Goal: Task Accomplishment & Management: Complete application form

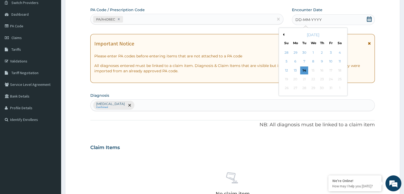
click at [283, 34] on button "Previous Month" at bounding box center [283, 34] width 3 height 3
click at [286, 79] on div "21" at bounding box center [287, 79] width 8 height 8
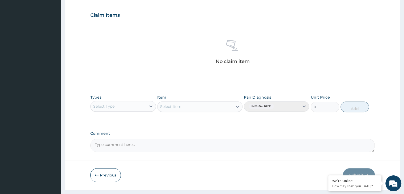
scroll to position [189, 0]
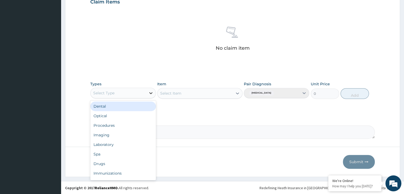
click at [151, 92] on icon at bounding box center [150, 92] width 5 height 5
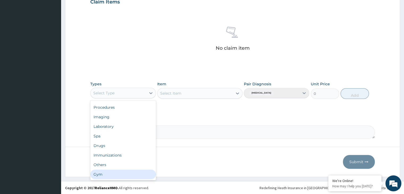
click at [118, 175] on div "Gym" at bounding box center [122, 175] width 65 height 10
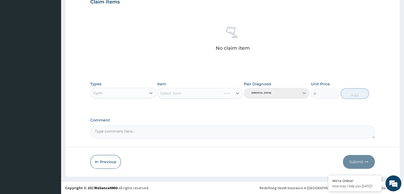
click at [232, 94] on div "Select Item" at bounding box center [199, 93] width 85 height 11
click at [238, 93] on div "Select Item" at bounding box center [199, 93] width 85 height 11
click at [205, 92] on div "Select Item" at bounding box center [199, 93] width 85 height 11
click at [224, 94] on div "Select Item" at bounding box center [195, 93] width 75 height 9
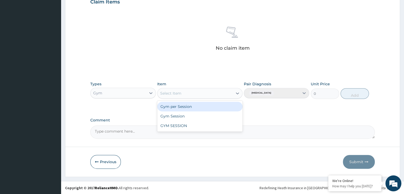
click at [219, 107] on div "Gym per Session" at bounding box center [199, 107] width 85 height 10
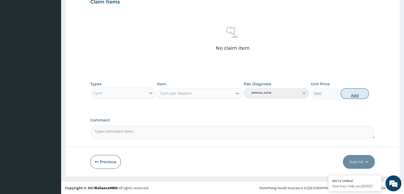
click at [354, 94] on button "Add" at bounding box center [355, 93] width 28 height 11
type input "0"
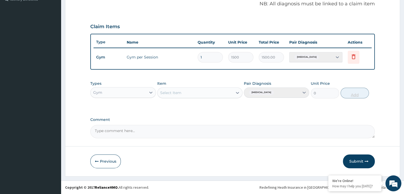
scroll to position [163, 0]
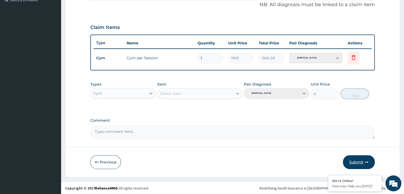
click at [359, 163] on button "Submit" at bounding box center [359, 162] width 32 height 14
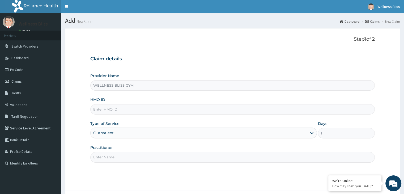
click at [132, 109] on input "HMO ID" at bounding box center [232, 109] width 285 height 10
type input "TUL/10026/A"
click at [120, 156] on input "Practitioner" at bounding box center [232, 157] width 285 height 10
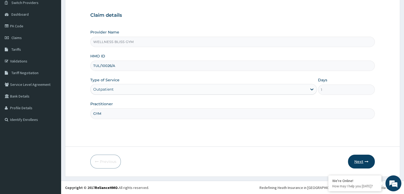
type input "GYM"
click at [357, 160] on button "Next" at bounding box center [361, 162] width 27 height 14
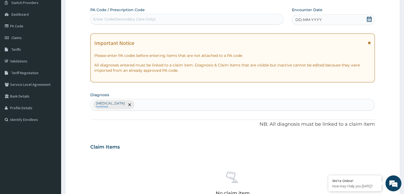
click at [153, 17] on div "Enter Code(Secondary Care Only)" at bounding box center [124, 18] width 62 height 5
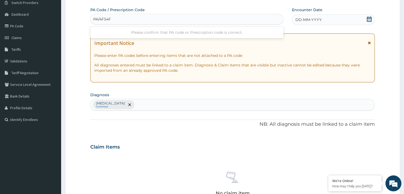
type input "PA/4F54F9"
click at [367, 20] on icon at bounding box center [369, 18] width 5 height 5
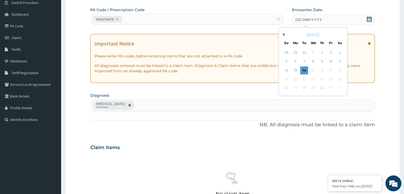
click at [284, 34] on div "[DATE]" at bounding box center [313, 34] width 64 height 5
click at [283, 35] on button "Previous Month" at bounding box center [283, 34] width 3 height 3
click at [287, 79] on div "21" at bounding box center [287, 79] width 8 height 8
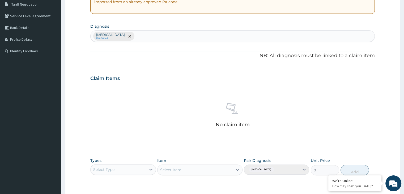
scroll to position [144, 0]
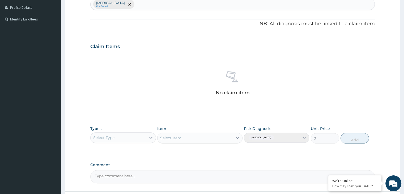
drag, startPoint x: 404, startPoint y: 105, endPoint x: 403, endPoint y: 120, distance: 15.2
click at [403, 120] on section "Step 2 of 2 PA Code / Prescription Code PA/4F54F9 Encounter Date 21-09-2025 Imp…" at bounding box center [232, 52] width 343 height 345
drag, startPoint x: 160, startPoint y: 80, endPoint x: 150, endPoint y: 139, distance: 59.6
click at [150, 139] on div "PA Code / Prescription Code PA/4F54F9 Encounter Date 21-09-2025 Important Notic…" at bounding box center [232, 45] width 285 height 277
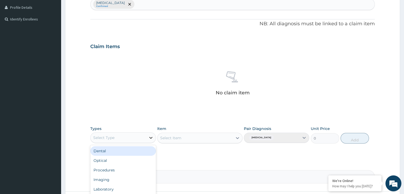
click at [150, 139] on icon at bounding box center [150, 137] width 5 height 5
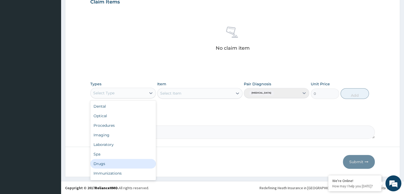
scroll to position [18, 0]
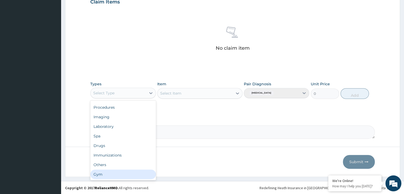
click at [108, 172] on div "Gym" at bounding box center [122, 175] width 65 height 10
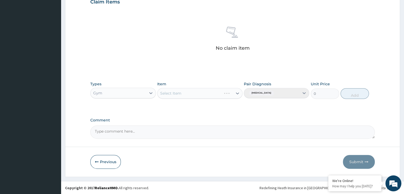
click at [236, 92] on div "Select Item" at bounding box center [199, 93] width 85 height 11
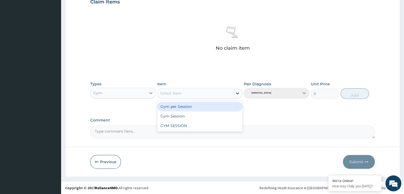
click at [237, 94] on icon at bounding box center [237, 94] width 3 height 2
click at [218, 105] on div "Gym per Session" at bounding box center [199, 107] width 85 height 10
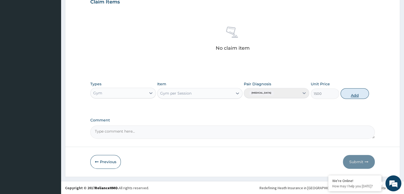
click at [355, 96] on button "Add" at bounding box center [355, 93] width 28 height 11
type input "0"
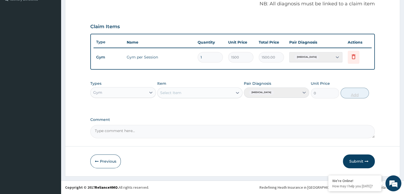
scroll to position [163, 0]
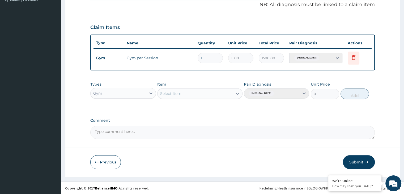
click at [347, 161] on button "Submit" at bounding box center [359, 162] width 32 height 14
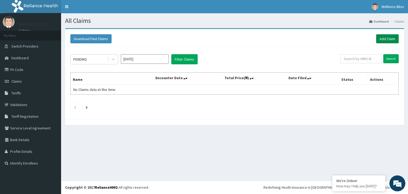
click at [385, 40] on link "Add Claim" at bounding box center [388, 38] width 23 height 9
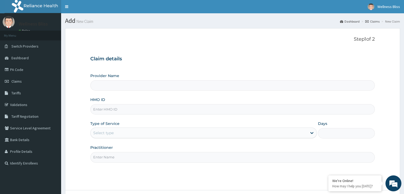
type input "WELLNESS BLISS GYM"
type input "1"
click at [126, 111] on input "HMO ID" at bounding box center [232, 109] width 285 height 10
type input "SWE/10018/A"
click at [119, 160] on input "Practitioner" at bounding box center [232, 157] width 285 height 10
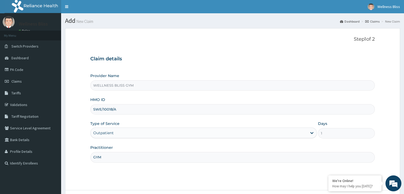
scroll to position [44, 0]
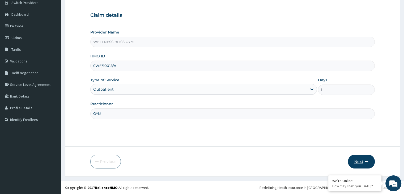
type input "GYM"
click at [360, 161] on button "Next" at bounding box center [361, 162] width 27 height 14
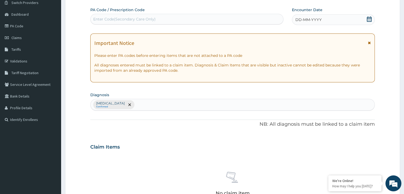
click at [224, 16] on div "Enter Code(Secondary Care Only)" at bounding box center [187, 19] width 193 height 9
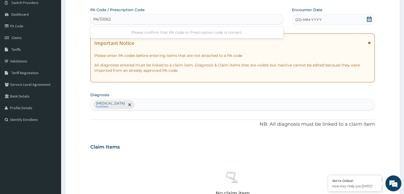
type input "PA/330E27"
click at [371, 20] on icon at bounding box center [369, 18] width 5 height 5
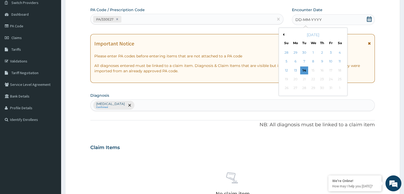
click at [285, 34] on div "October 2025" at bounding box center [313, 34] width 64 height 5
click at [284, 34] on button "Previous Month" at bounding box center [283, 34] width 3 height 3
click at [288, 79] on div "21" at bounding box center [287, 79] width 8 height 8
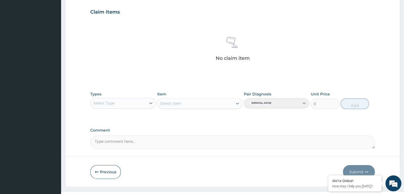
scroll to position [189, 0]
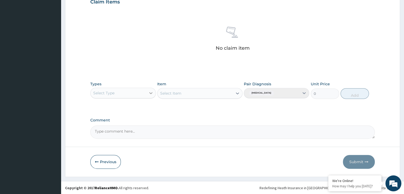
click at [150, 95] on icon at bounding box center [150, 92] width 5 height 5
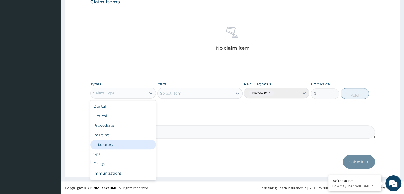
scroll to position [18, 0]
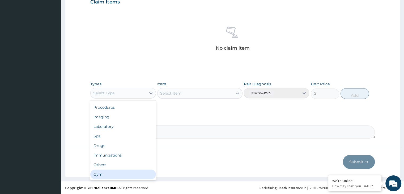
click at [126, 177] on div "Gym" at bounding box center [122, 175] width 65 height 10
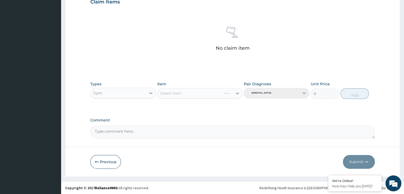
click at [239, 93] on div "Select Item" at bounding box center [199, 93] width 85 height 11
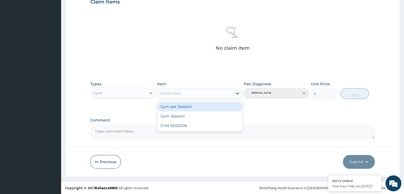
click at [238, 91] on icon at bounding box center [237, 93] width 5 height 5
click at [219, 108] on div "Gym per Session" at bounding box center [199, 107] width 85 height 10
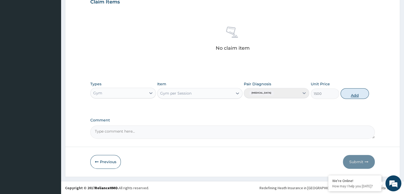
click at [355, 95] on button "Add" at bounding box center [355, 93] width 28 height 11
type input "0"
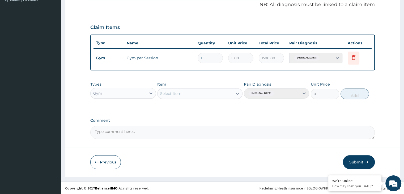
click at [358, 162] on button "Submit" at bounding box center [359, 162] width 32 height 14
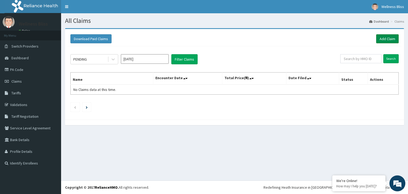
click at [389, 37] on link "Add Claim" at bounding box center [388, 38] width 23 height 9
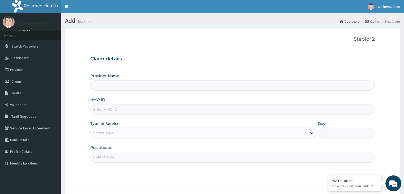
type input "WELLNESS BLISS GYM"
type input "1"
click at [117, 111] on input "HMO ID" at bounding box center [232, 109] width 285 height 10
type input "OHT/12610/A"
click at [111, 156] on input "Practitioner" at bounding box center [232, 157] width 285 height 10
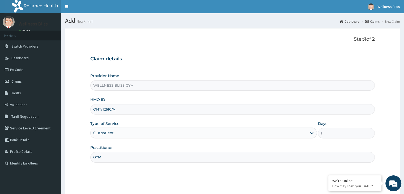
scroll to position [44, 0]
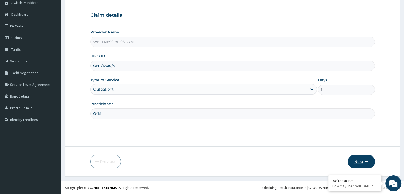
type input "GYM"
click at [357, 159] on button "Next" at bounding box center [361, 162] width 27 height 14
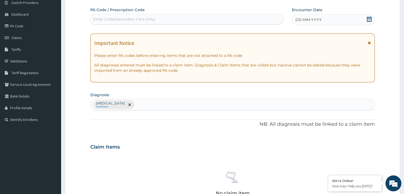
click at [189, 15] on div "Enter Code(Secondary Care Only)" at bounding box center [187, 19] width 193 height 9
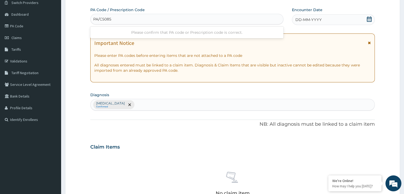
type input "PA/C5085C"
click at [367, 20] on icon at bounding box center [369, 18] width 5 height 5
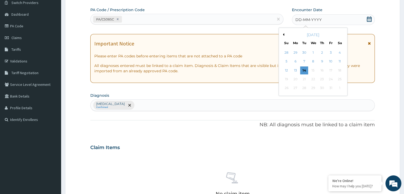
click at [284, 35] on button "Previous Month" at bounding box center [283, 34] width 3 height 3
click at [283, 80] on div "21" at bounding box center [287, 79] width 8 height 8
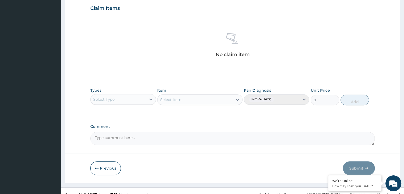
scroll to position [189, 0]
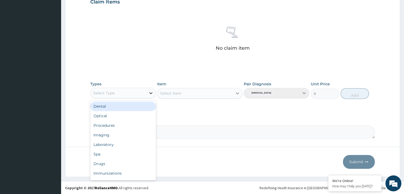
click at [151, 95] on icon at bounding box center [150, 92] width 5 height 5
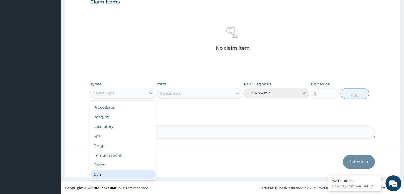
click at [122, 176] on div "Gym" at bounding box center [122, 175] width 65 height 10
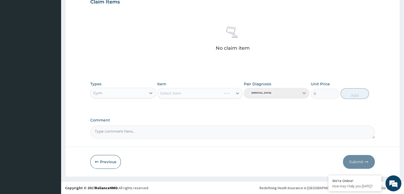
click at [228, 92] on div "Select Item" at bounding box center [199, 93] width 85 height 11
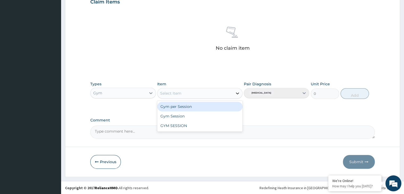
click at [238, 93] on icon at bounding box center [237, 94] width 3 height 2
click at [216, 108] on div "Gym per Session" at bounding box center [199, 107] width 85 height 10
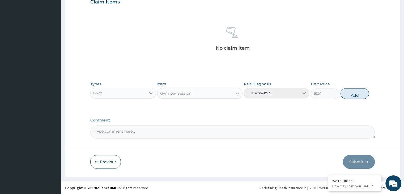
click at [359, 92] on button "Add" at bounding box center [355, 93] width 28 height 11
type input "0"
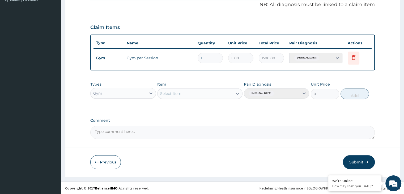
click at [360, 165] on button "Submit" at bounding box center [359, 162] width 32 height 14
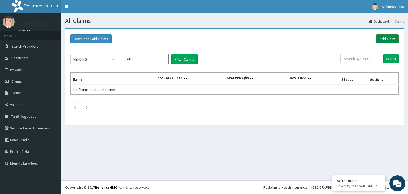
click at [387, 39] on link "Add Claim" at bounding box center [388, 38] width 23 height 9
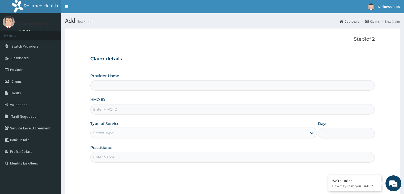
click at [141, 108] on input "HMO ID" at bounding box center [232, 109] width 285 height 10
type input "WELLNESS BLISS GYM"
type input "1"
type input "BHT/10070/A"
click at [117, 157] on input "Practitioner" at bounding box center [232, 157] width 285 height 10
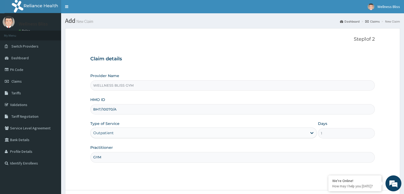
scroll to position [44, 0]
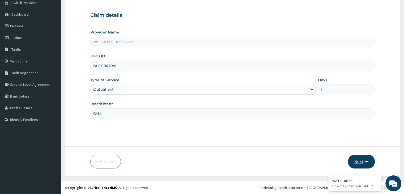
type input "GYM"
click at [366, 162] on icon "button" at bounding box center [367, 162] width 4 height 4
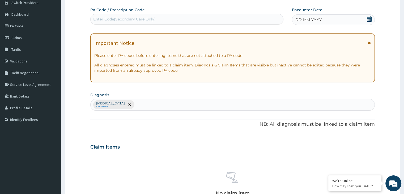
click at [151, 16] on div "Enter Code(Secondary Care Only)" at bounding box center [124, 18] width 62 height 5
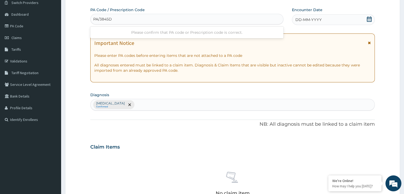
type input "PA/3845DF"
click at [368, 19] on icon at bounding box center [369, 18] width 5 height 5
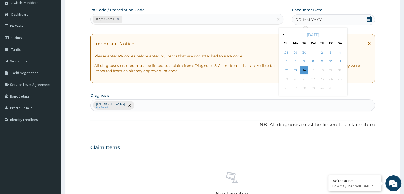
click at [284, 35] on button "Previous Month" at bounding box center [283, 34] width 3 height 3
click at [286, 79] on div "21" at bounding box center [287, 79] width 8 height 8
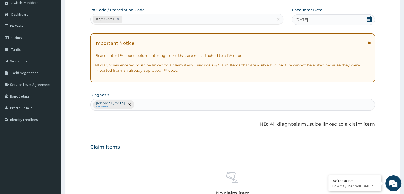
scroll to position [189, 0]
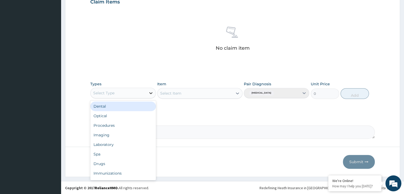
click at [150, 91] on icon at bounding box center [150, 92] width 5 height 5
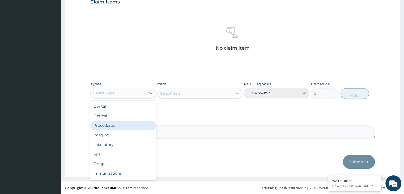
scroll to position [18, 0]
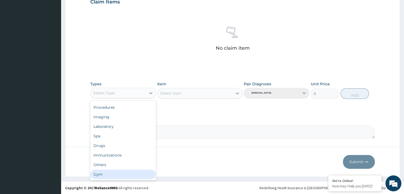
click at [115, 172] on div "Gym" at bounding box center [122, 175] width 65 height 10
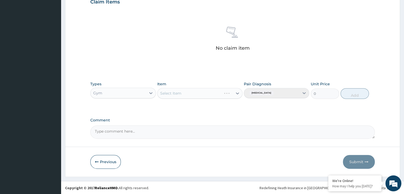
click at [236, 94] on div "Select Item" at bounding box center [199, 93] width 85 height 11
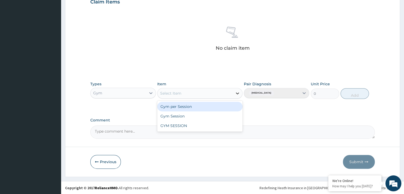
click at [237, 94] on icon at bounding box center [237, 93] width 5 height 5
click at [198, 107] on div "Gym per Session" at bounding box center [199, 107] width 85 height 10
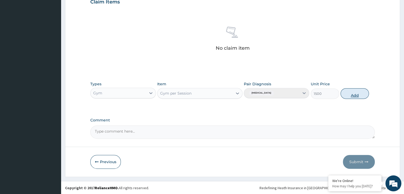
click at [353, 94] on button "Add" at bounding box center [355, 93] width 28 height 11
type input "0"
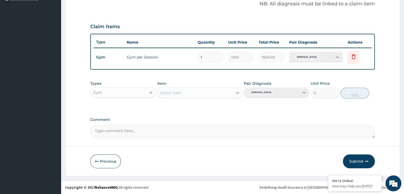
scroll to position [163, 0]
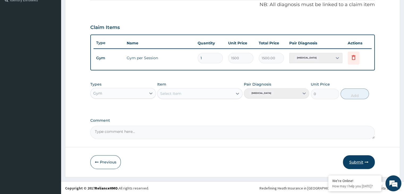
click at [354, 164] on button "Submit" at bounding box center [359, 162] width 32 height 14
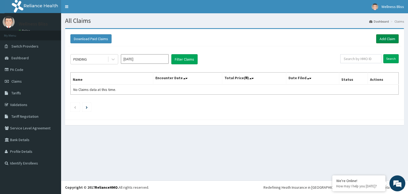
click at [383, 40] on link "Add Claim" at bounding box center [388, 38] width 23 height 9
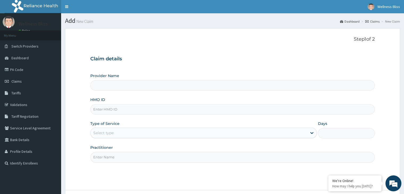
click at [160, 110] on input "HMO ID" at bounding box center [232, 109] width 285 height 10
type input "SL"
type input "WELLNESS BLISS GYM"
type input "1"
type input "SLB/10618/A"
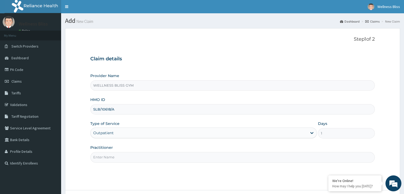
click at [119, 160] on input "Practitioner" at bounding box center [232, 157] width 285 height 10
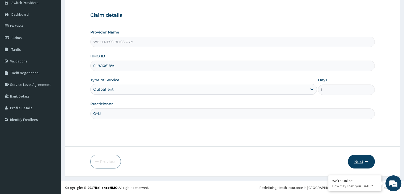
type input "GYM"
click at [357, 157] on button "Next" at bounding box center [361, 162] width 27 height 14
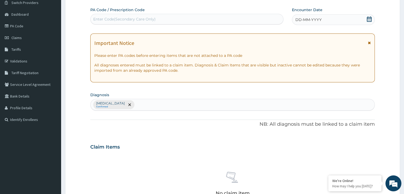
click at [152, 21] on div "Enter Code(Secondary Care Only)" at bounding box center [124, 18] width 62 height 5
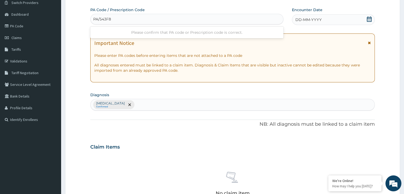
type input "PA/543F8C"
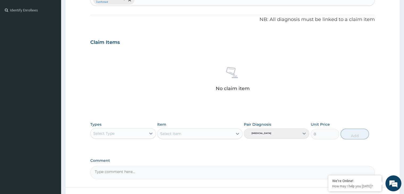
scroll to position [194, 0]
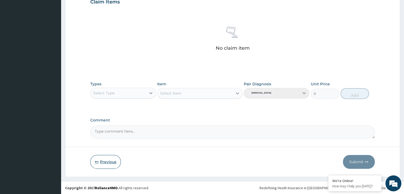
click at [111, 166] on button "Previous" at bounding box center [105, 162] width 31 height 14
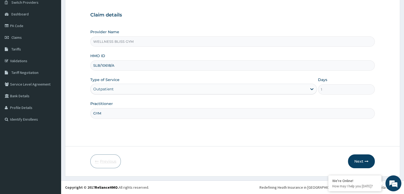
scroll to position [44, 0]
click at [111, 66] on input "SLB/10618/A" at bounding box center [232, 66] width 285 height 10
type input "SLB/10616/A"
click at [359, 161] on button "Next" at bounding box center [361, 162] width 27 height 14
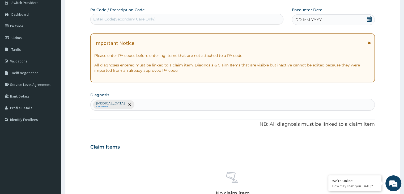
click at [201, 19] on div "Enter Code(Secondary Care Only)" at bounding box center [187, 19] width 193 height 9
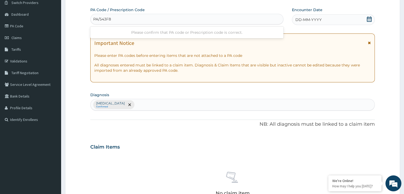
type input "PA/543F8C"
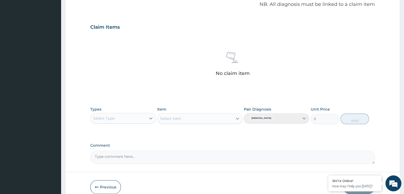
scroll to position [194, 0]
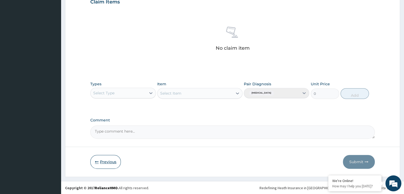
click at [102, 162] on button "Previous" at bounding box center [105, 162] width 31 height 14
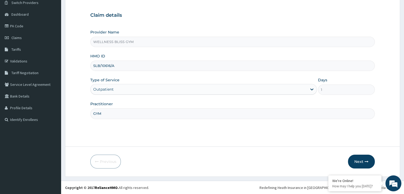
click at [117, 65] on input "SLB/10616/A" at bounding box center [232, 66] width 285 height 10
type input "S"
type input "KUD/10554/A"
click at [369, 161] on button "Next" at bounding box center [361, 162] width 27 height 14
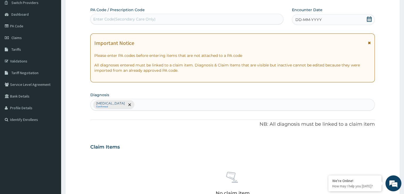
click at [175, 18] on div "Enter Code(Secondary Care Only)" at bounding box center [187, 19] width 193 height 9
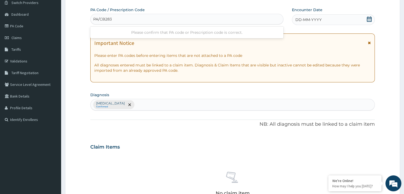
type input "PA/CB2837"
click at [370, 22] on span at bounding box center [369, 19] width 5 height 7
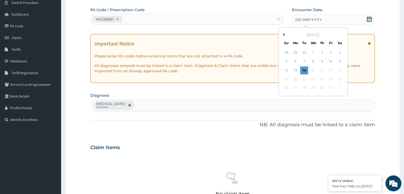
click at [285, 34] on div "[DATE]" at bounding box center [313, 34] width 64 height 5
click at [284, 34] on button "Previous Month" at bounding box center [283, 34] width 3 height 3
click at [301, 78] on div "23" at bounding box center [304, 79] width 8 height 8
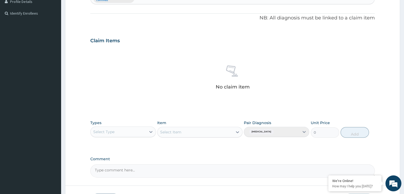
scroll to position [189, 0]
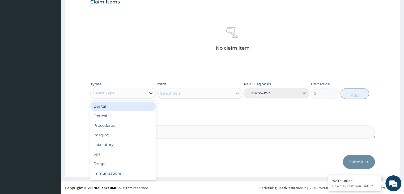
click at [148, 92] on icon at bounding box center [150, 92] width 5 height 5
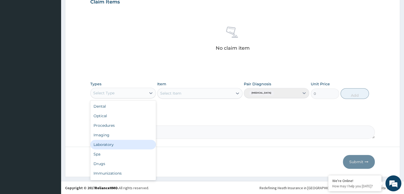
scroll to position [18, 0]
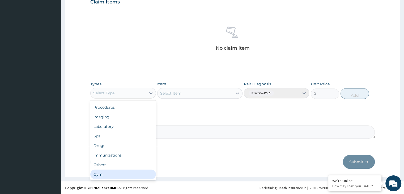
click at [120, 178] on div "Gym" at bounding box center [122, 175] width 65 height 10
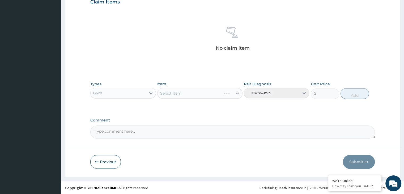
click at [235, 93] on div "Select Item" at bounding box center [199, 93] width 85 height 11
click at [238, 93] on icon at bounding box center [237, 93] width 5 height 5
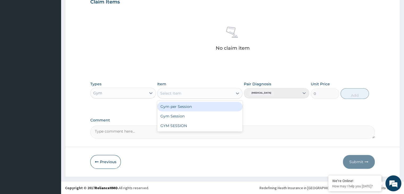
click at [215, 108] on div "Gym per Session" at bounding box center [199, 107] width 85 height 10
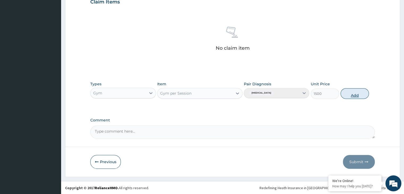
click at [356, 95] on button "Add" at bounding box center [355, 93] width 28 height 11
type input "0"
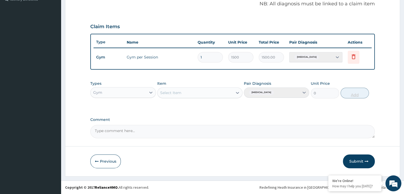
scroll to position [163, 0]
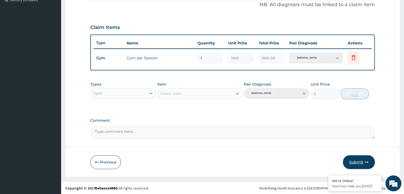
click at [355, 163] on button "Submit" at bounding box center [359, 162] width 32 height 14
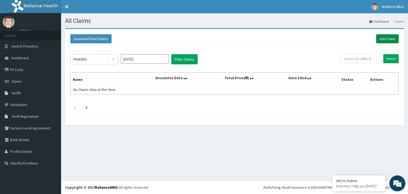
click at [386, 39] on link "Add Claim" at bounding box center [388, 38] width 23 height 9
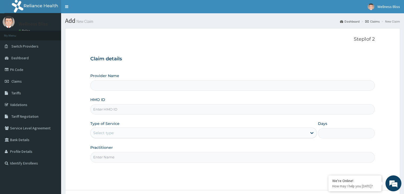
click at [126, 113] on input "HMO ID" at bounding box center [232, 109] width 285 height 10
type input "S"
type input "WELLNESS BLISS GYM"
type input "SA"
type input "1"
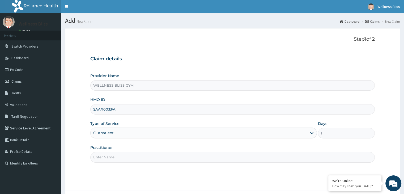
type input "SAA/10033/A"
click at [107, 154] on input "Practitioner" at bounding box center [232, 157] width 285 height 10
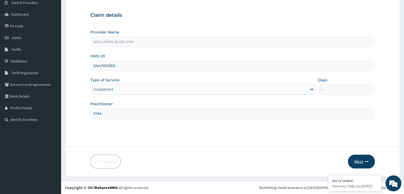
type input "GYM"
click at [364, 159] on button "Next" at bounding box center [361, 162] width 27 height 14
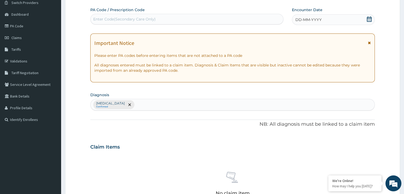
click at [105, 20] on div "Enter Code(Secondary Care Only)" at bounding box center [124, 18] width 62 height 5
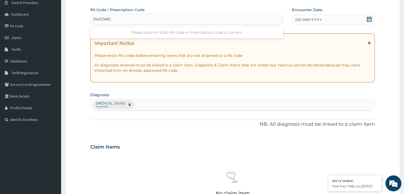
type input "PA/57A8C9"
click at [371, 20] on icon at bounding box center [369, 18] width 5 height 5
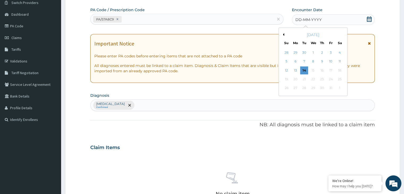
click at [284, 34] on div "[DATE]" at bounding box center [313, 34] width 64 height 5
click at [283, 34] on button "Previous Month" at bounding box center [283, 34] width 3 height 3
click at [305, 81] on div "23" at bounding box center [304, 79] width 8 height 8
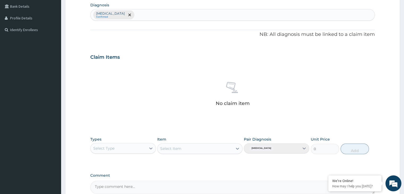
scroll to position [189, 0]
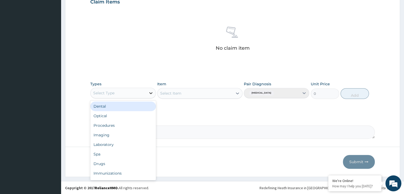
click at [149, 94] on icon at bounding box center [150, 92] width 5 height 5
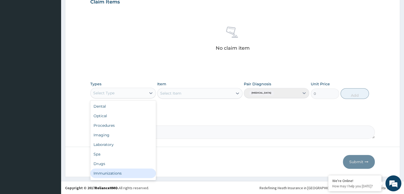
click at [130, 177] on div "Immunizations" at bounding box center [122, 174] width 65 height 10
click at [131, 94] on div "Immunizations" at bounding box center [118, 93] width 55 height 9
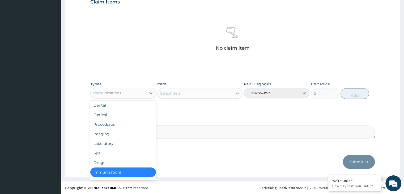
scroll to position [18, 0]
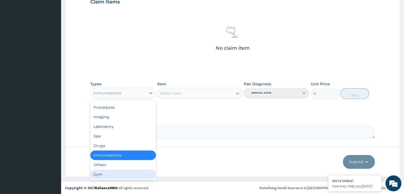
click at [104, 176] on div "Gym" at bounding box center [122, 175] width 65 height 10
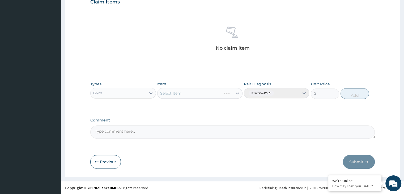
click at [239, 91] on div "Select Item" at bounding box center [199, 93] width 85 height 11
click at [237, 93] on icon at bounding box center [237, 94] width 3 height 2
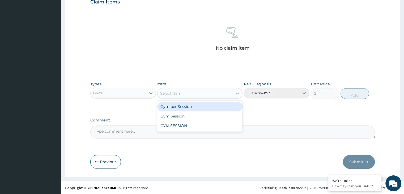
click at [205, 106] on div "Gym per Session" at bounding box center [199, 107] width 85 height 10
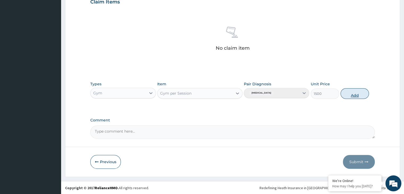
click at [355, 97] on button "Add" at bounding box center [355, 93] width 28 height 11
type input "0"
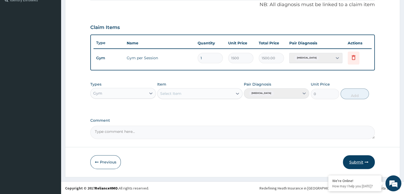
click at [361, 163] on button "Submit" at bounding box center [359, 162] width 32 height 14
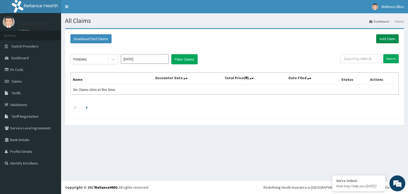
click at [382, 37] on link "Add Claim" at bounding box center [388, 38] width 23 height 9
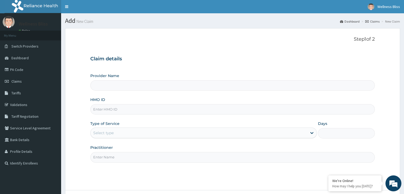
click at [127, 110] on input "HMO ID" at bounding box center [232, 109] width 285 height 10
type input "WELLNESS BLISS GYM"
type input "1"
type input "CPW/10016/A"
click at [114, 158] on input "Practitioner" at bounding box center [232, 157] width 285 height 10
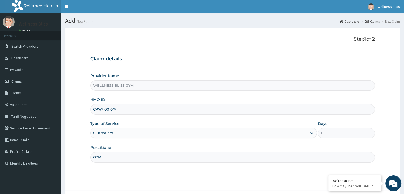
scroll to position [44, 0]
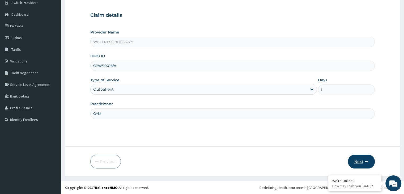
type input "GYM"
click at [365, 163] on button "Next" at bounding box center [361, 162] width 27 height 14
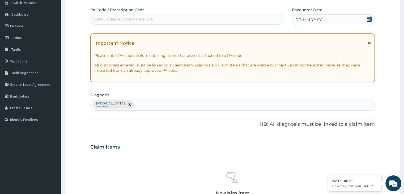
click at [103, 19] on div "Enter Code(Secondary Care Only)" at bounding box center [124, 18] width 62 height 5
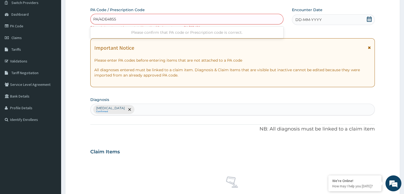
type input "PA/4DE4855"
click at [80, 29] on form "Step 2 of 2 PA Code / Prescription Code Enter Code(Secondary Care Only) PA code…" at bounding box center [232, 156] width 335 height 342
click at [113, 16] on div "Enter Code(Secondary Care Only)" at bounding box center [124, 18] width 62 height 5
type input "PA/4DE497"
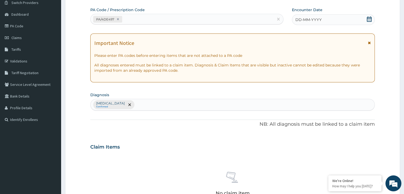
click at [371, 18] on icon at bounding box center [369, 18] width 5 height 5
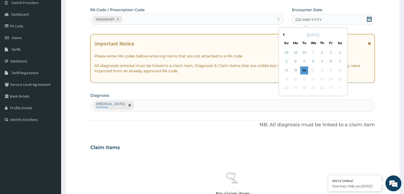
click at [284, 34] on button "Previous Month" at bounding box center [283, 34] width 3 height 3
click at [303, 78] on div "23" at bounding box center [304, 79] width 8 height 8
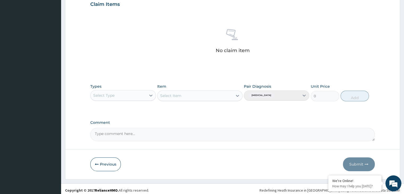
scroll to position [189, 0]
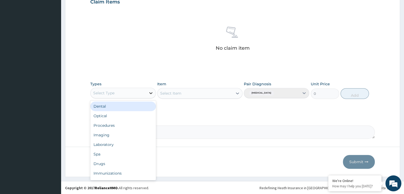
click at [150, 93] on icon at bounding box center [150, 92] width 5 height 5
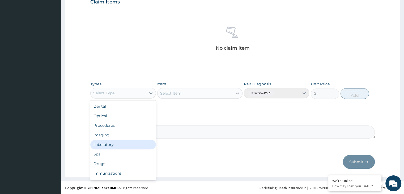
scroll to position [18, 0]
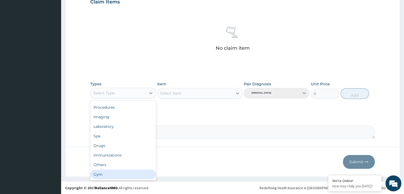
click at [118, 174] on div "Gym" at bounding box center [122, 175] width 65 height 10
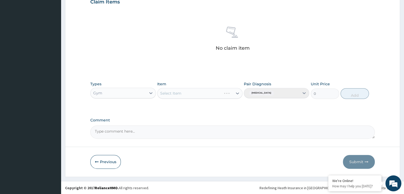
click at [238, 91] on div "Select Item" at bounding box center [199, 93] width 85 height 11
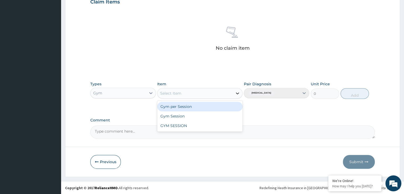
click at [238, 95] on icon at bounding box center [237, 93] width 5 height 5
click at [211, 105] on div "Gym per Session" at bounding box center [199, 107] width 85 height 10
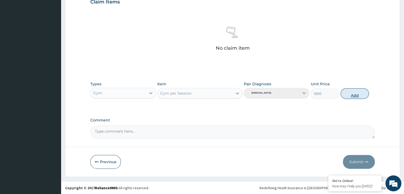
click at [347, 95] on button "Add" at bounding box center [355, 93] width 28 height 11
type input "0"
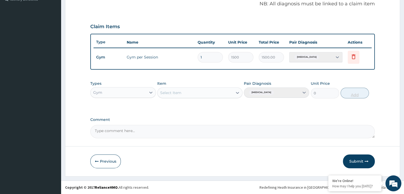
scroll to position [163, 0]
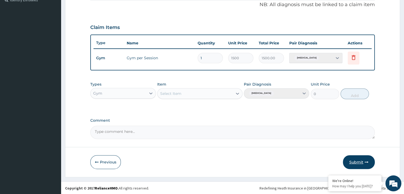
click at [362, 166] on button "Submit" at bounding box center [359, 162] width 32 height 14
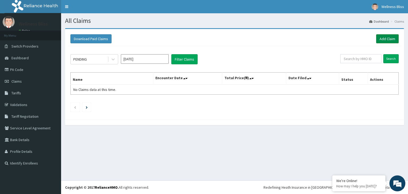
click at [387, 40] on link "Add Claim" at bounding box center [388, 38] width 23 height 9
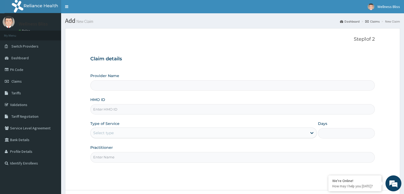
type input "WELLNESS BLISS GYM"
type input "1"
click at [269, 107] on input "HMO ID" at bounding box center [232, 109] width 285 height 10
type input "GTB/10252/A"
click at [151, 156] on input "Practitioner" at bounding box center [232, 157] width 285 height 10
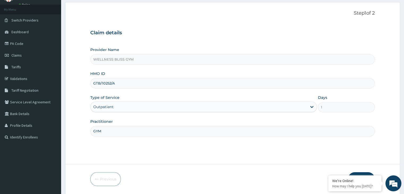
scroll to position [44, 0]
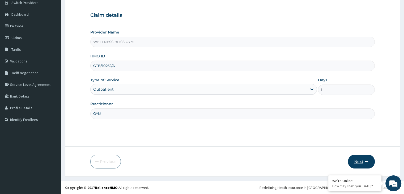
type input "GYM"
click at [364, 163] on button "Next" at bounding box center [361, 162] width 27 height 14
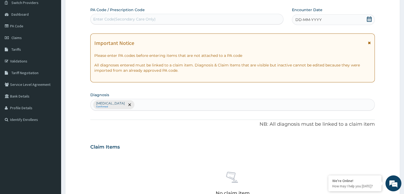
click at [158, 17] on div "Enter Code(Secondary Care Only)" at bounding box center [187, 19] width 193 height 9
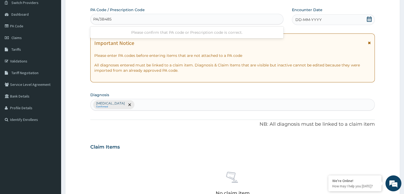
type input "PA/3B4855"
click at [371, 17] on icon at bounding box center [369, 18] width 5 height 5
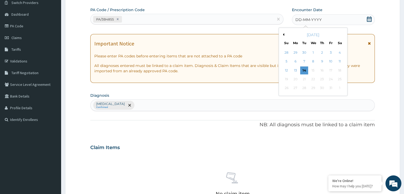
click at [284, 35] on button "Previous Month" at bounding box center [283, 34] width 3 height 3
click at [303, 79] on div "23" at bounding box center [304, 79] width 8 height 8
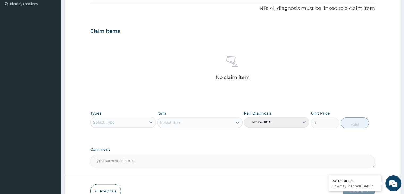
scroll to position [189, 0]
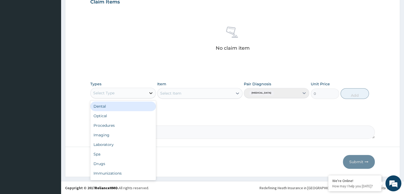
click at [149, 95] on icon at bounding box center [150, 92] width 5 height 5
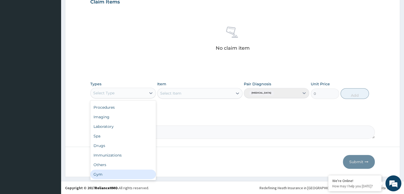
click at [126, 175] on div "Gym" at bounding box center [122, 175] width 65 height 10
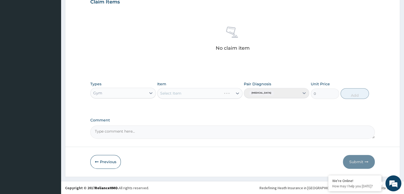
click at [237, 92] on div "Select Item" at bounding box center [199, 93] width 85 height 11
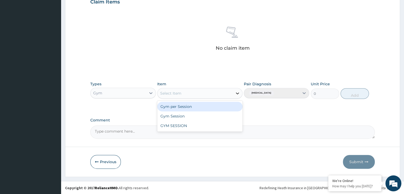
click at [238, 93] on icon at bounding box center [237, 93] width 5 height 5
click at [223, 109] on div "Gym per Session" at bounding box center [199, 107] width 85 height 10
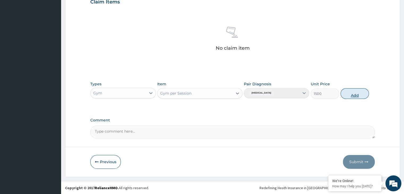
click at [355, 96] on button "Add" at bounding box center [355, 93] width 28 height 11
type input "0"
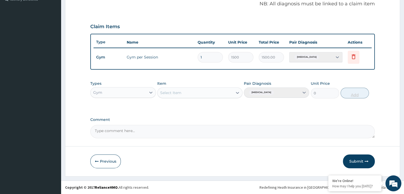
scroll to position [163, 0]
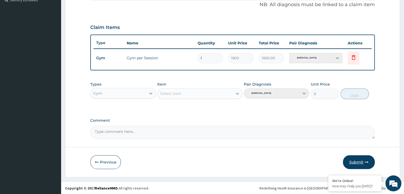
click at [353, 161] on button "Submit" at bounding box center [359, 162] width 32 height 14
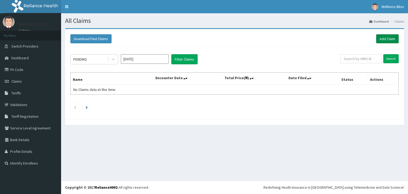
click at [384, 39] on link "Add Claim" at bounding box center [388, 38] width 23 height 9
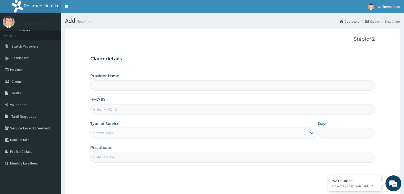
click at [134, 109] on input "HMO ID" at bounding box center [232, 109] width 285 height 10
type input "AR"
type input "WELLNESS BLISS GYM"
type input "1"
type input "ARM/10212/A"
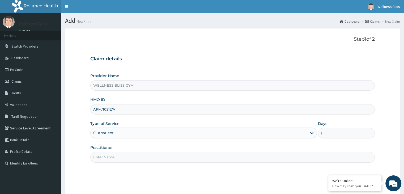
click at [113, 157] on input "Practitioner" at bounding box center [232, 157] width 285 height 10
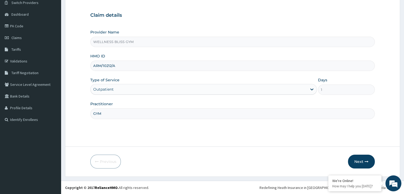
type input "GYM"
click at [362, 154] on form "Step 1 of 2 Claim details Provider Name WELLNESS BLISS GYM HMO ID ARM/10212/A T…" at bounding box center [232, 81] width 335 height 192
click at [360, 164] on button "Next" at bounding box center [361, 162] width 27 height 14
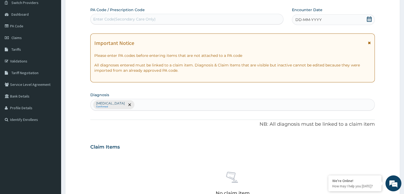
click at [156, 19] on div "Enter Code(Secondary Care Only)" at bounding box center [187, 19] width 193 height 9
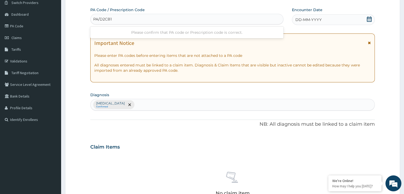
type input "PA/D2CB16"
click at [369, 19] on icon at bounding box center [369, 18] width 5 height 5
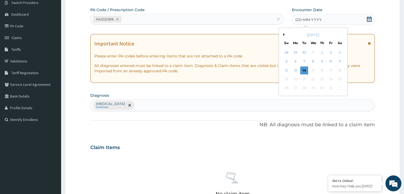
click at [284, 33] on button "Previous Month" at bounding box center [283, 34] width 3 height 3
click at [307, 79] on div "23" at bounding box center [304, 79] width 8 height 8
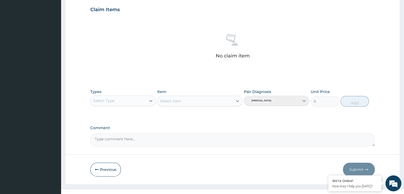
scroll to position [189, 0]
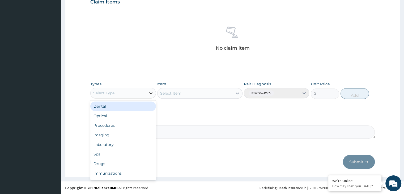
click at [152, 91] on icon at bounding box center [150, 92] width 5 height 5
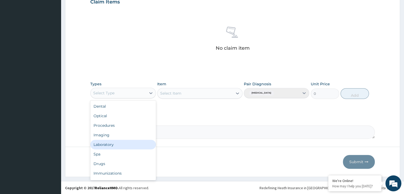
scroll to position [18, 0]
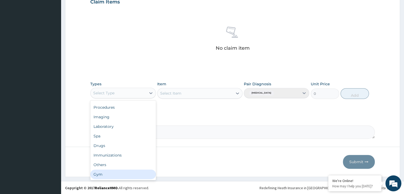
click at [123, 175] on div "Gym" at bounding box center [122, 175] width 65 height 10
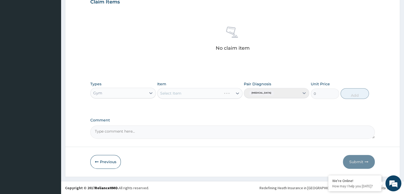
click at [237, 94] on div "Select Item" at bounding box center [199, 93] width 85 height 11
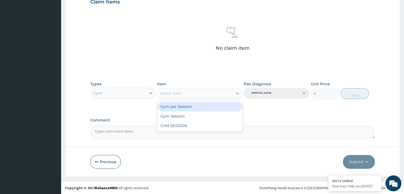
click at [237, 94] on icon at bounding box center [237, 93] width 5 height 5
click at [213, 107] on div "Gym per Session" at bounding box center [199, 107] width 85 height 10
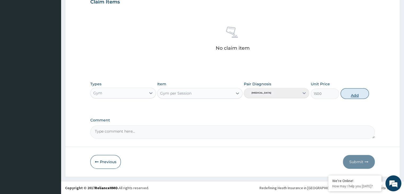
click at [357, 92] on button "Add" at bounding box center [355, 93] width 28 height 11
type input "0"
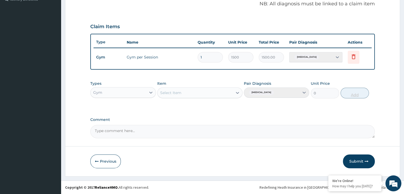
scroll to position [163, 0]
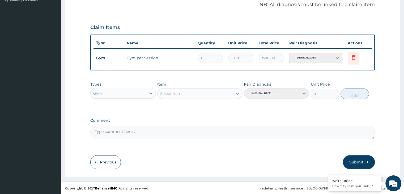
click at [358, 160] on button "Submit" at bounding box center [359, 162] width 32 height 14
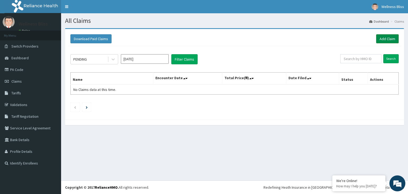
click at [385, 39] on link "Add Claim" at bounding box center [388, 38] width 23 height 9
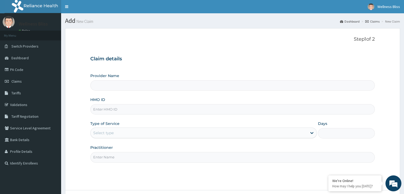
click at [103, 112] on input "HMO ID" at bounding box center [232, 109] width 285 height 10
type input "SLB"
type input "WELLNESS BLISS GYM"
type input "1"
type input "SLB/10618/A"
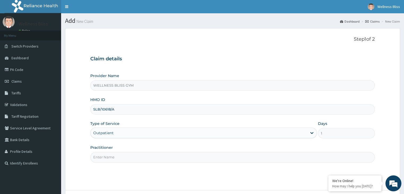
click at [120, 156] on input "Practitioner" at bounding box center [232, 157] width 285 height 10
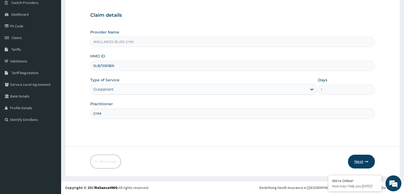
type input "GYM"
click at [351, 157] on button "Next" at bounding box center [361, 162] width 27 height 14
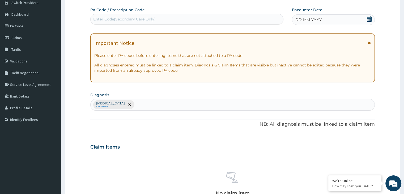
click at [131, 19] on div "Enter Code(Secondary Care Only)" at bounding box center [124, 18] width 62 height 5
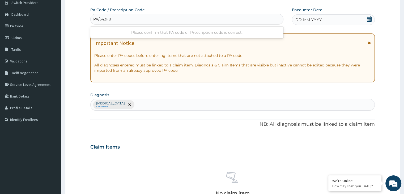
type input "PA/543F8C"
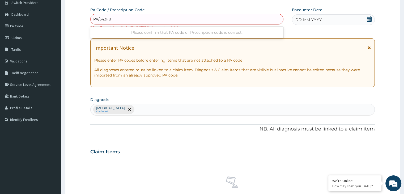
type input "PA/543F8L"
type input "PA/543F6C"
type input "PA/543F8I"
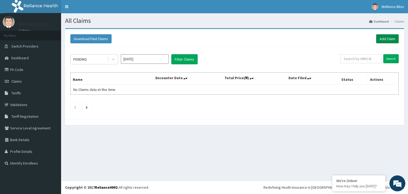
click at [385, 41] on link "Add Claim" at bounding box center [388, 38] width 23 height 9
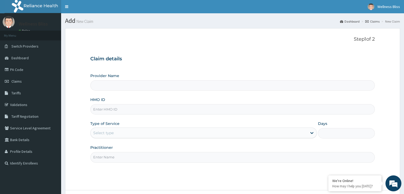
click at [114, 109] on input "HMO ID" at bounding box center [232, 109] width 285 height 10
type input "WELLNESS BLISS GYM"
type input "1"
type input "OHT/114666/A"
click at [128, 160] on input "Practitioner" at bounding box center [232, 157] width 285 height 10
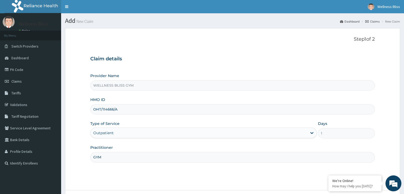
scroll to position [44, 0]
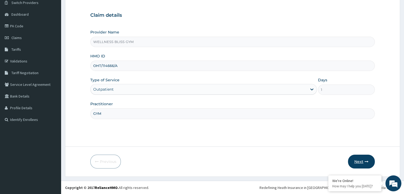
type input "GYM"
click at [366, 160] on icon "button" at bounding box center [367, 162] width 4 height 4
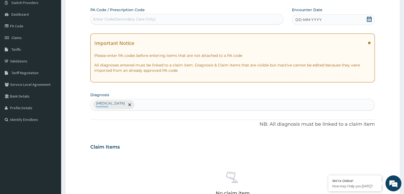
click at [132, 17] on div "Enter Code(Secondary Care Only)" at bounding box center [124, 18] width 62 height 5
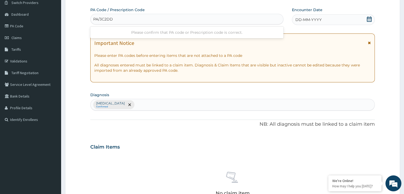
type input "PA/3C2DD2"
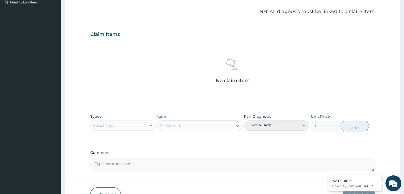
scroll to position [194, 0]
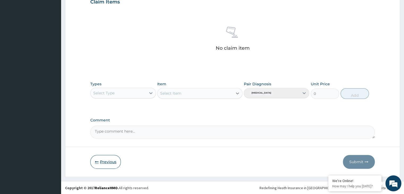
click at [112, 161] on button "Previous" at bounding box center [105, 162] width 31 height 14
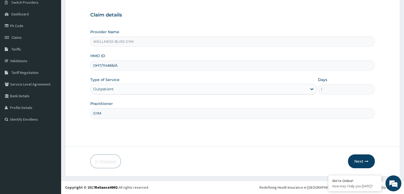
scroll to position [44, 0]
click at [113, 66] on input "OHT/114666/A" at bounding box center [232, 66] width 285 height 10
type input "OHT/11466/A"
click at [362, 163] on button "Next" at bounding box center [361, 162] width 27 height 14
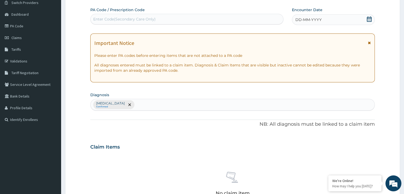
click at [174, 15] on div "Enter Code(Secondary Care Only)" at bounding box center [187, 19] width 193 height 9
type input "PA"
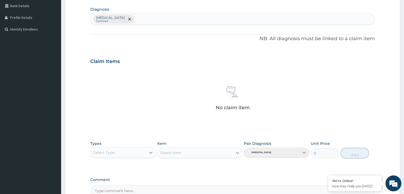
scroll to position [194, 0]
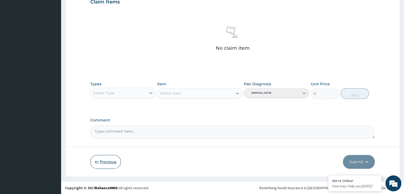
click at [104, 162] on button "Previous" at bounding box center [105, 162] width 31 height 14
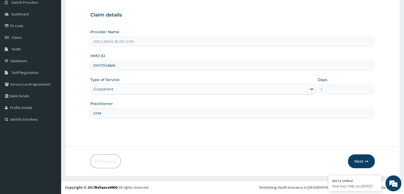
scroll to position [44, 0]
click at [353, 162] on button "Next" at bounding box center [361, 162] width 27 height 14
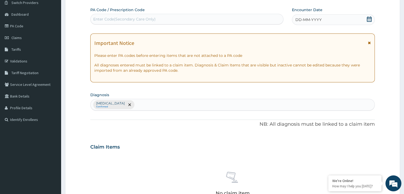
click at [135, 19] on div "Enter Code(Secondary Care Only)" at bounding box center [124, 18] width 62 height 5
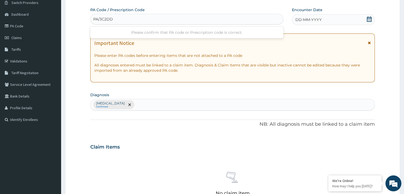
type input "PA/3C2DD2"
click at [367, 18] on icon at bounding box center [369, 18] width 5 height 5
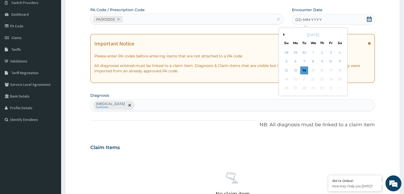
click at [283, 34] on button "Previous Month" at bounding box center [283, 34] width 3 height 3
click at [306, 78] on div "23" at bounding box center [304, 79] width 8 height 8
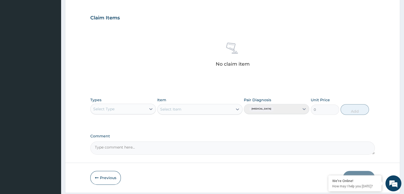
scroll to position [189, 0]
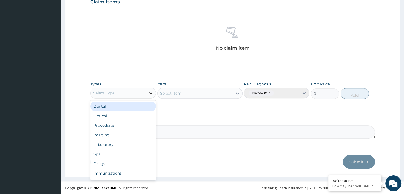
click at [153, 93] on icon at bounding box center [150, 92] width 5 height 5
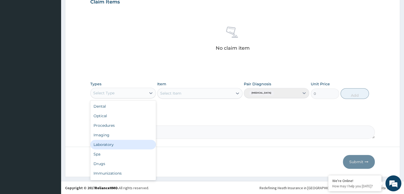
scroll to position [18, 0]
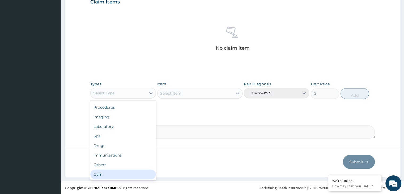
click at [122, 179] on div "Dental Optical Procedures Imaging Laboratory Spa Drugs Immunizations Others Gym" at bounding box center [122, 141] width 65 height 80
click at [145, 174] on div "Gym" at bounding box center [122, 175] width 65 height 10
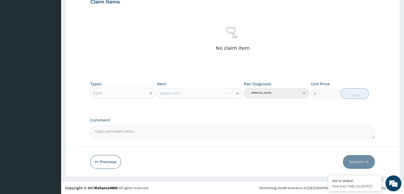
click at [232, 91] on div "Select Item" at bounding box center [199, 93] width 85 height 11
click at [236, 92] on icon at bounding box center [237, 93] width 5 height 5
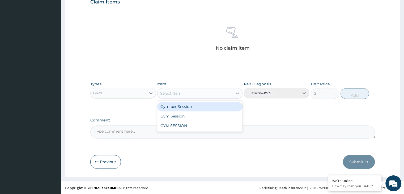
click at [212, 108] on div "Gym per Session" at bounding box center [199, 107] width 85 height 10
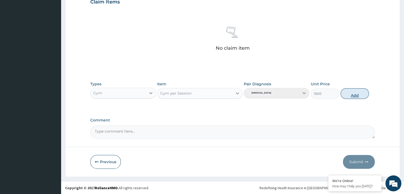
click at [353, 91] on button "Add" at bounding box center [355, 93] width 28 height 11
type input "0"
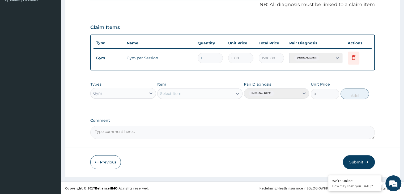
click at [354, 160] on button "Submit" at bounding box center [359, 162] width 32 height 14
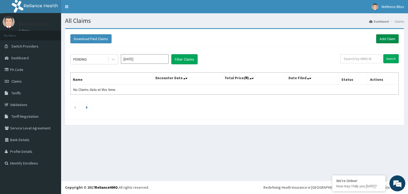
click at [391, 36] on link "Add Claim" at bounding box center [388, 38] width 23 height 9
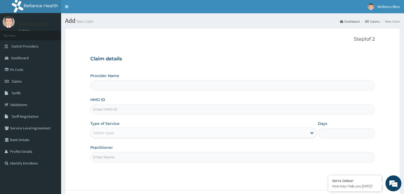
click at [119, 110] on input "HMO ID" at bounding box center [232, 109] width 285 height 10
type input "WELLNESS BLISS GYM"
type input "1"
type input "KUD/10554/A"
click at [111, 157] on input "Practitioner" at bounding box center [232, 157] width 285 height 10
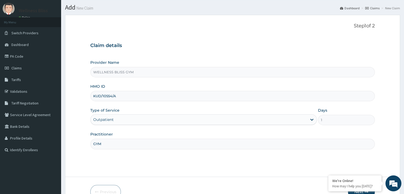
scroll to position [44, 0]
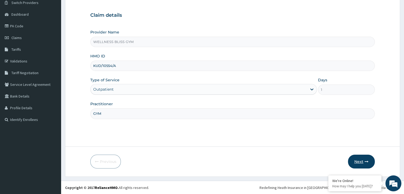
type input "GYM"
click at [363, 161] on button "Next" at bounding box center [361, 162] width 27 height 14
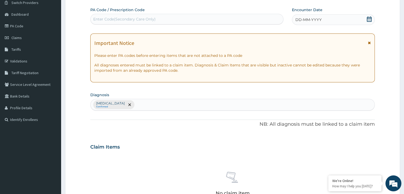
click at [126, 19] on div "Enter Code(Secondary Care Only)" at bounding box center [124, 18] width 62 height 5
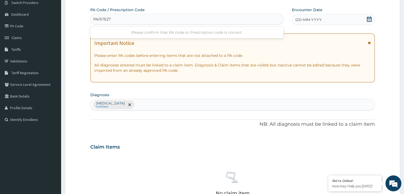
type input "PA/67E274"
click at [370, 19] on icon at bounding box center [369, 18] width 5 height 5
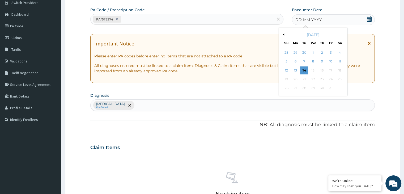
click at [284, 35] on button "Previous Month" at bounding box center [283, 34] width 3 height 3
click at [313, 79] on div "24" at bounding box center [314, 79] width 8 height 8
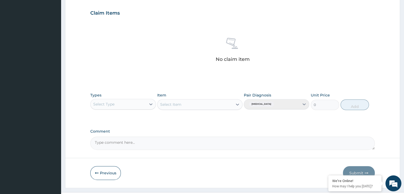
scroll to position [189, 0]
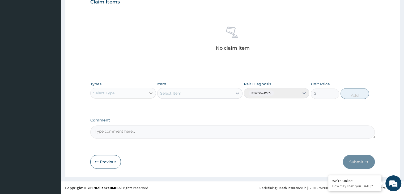
click at [152, 93] on icon at bounding box center [150, 92] width 5 height 5
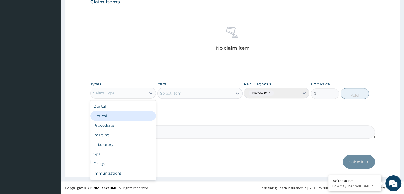
scroll to position [18, 0]
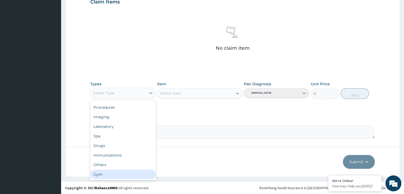
click at [95, 178] on div "Gym" at bounding box center [122, 175] width 65 height 10
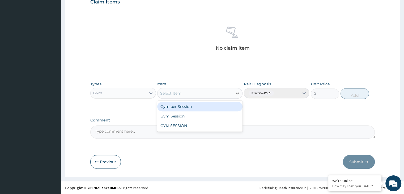
click at [242, 93] on div at bounding box center [238, 94] width 10 height 10
click at [182, 108] on div "Gym per Session" at bounding box center [199, 107] width 85 height 10
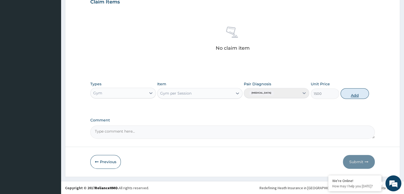
click at [352, 91] on button "Add" at bounding box center [355, 93] width 28 height 11
type input "0"
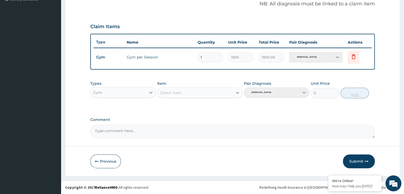
scroll to position [163, 0]
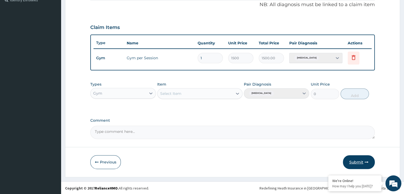
click at [359, 159] on button "Submit" at bounding box center [359, 162] width 32 height 14
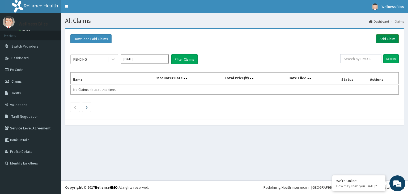
click at [384, 35] on link "Add Claim" at bounding box center [388, 38] width 23 height 9
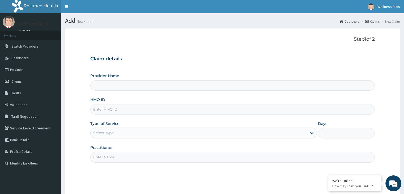
click at [169, 110] on input "HMO ID" at bounding box center [232, 109] width 285 height 10
type input "OAK/"
type input "WELLNESS BLISS GYM"
type input "1"
type input "OAK/10017/A"
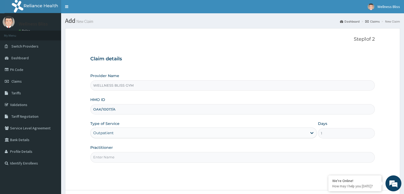
click at [144, 154] on input "Practitioner" at bounding box center [232, 157] width 285 height 10
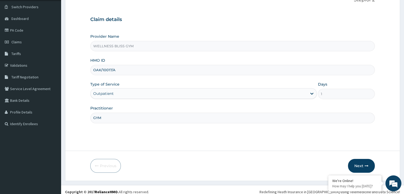
scroll to position [44, 0]
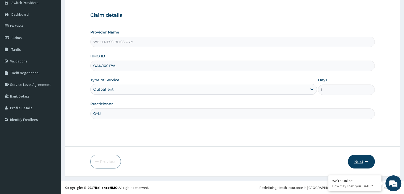
type input "GYM"
click at [356, 159] on button "Next" at bounding box center [361, 162] width 27 height 14
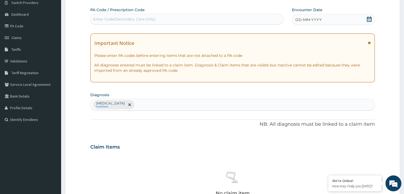
click at [138, 18] on div "Enter Code(Secondary Care Only)" at bounding box center [124, 18] width 62 height 5
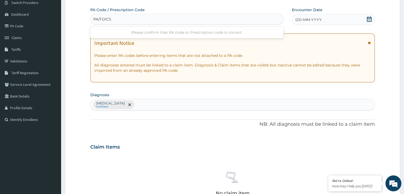
type input "PA/FDIC5C"
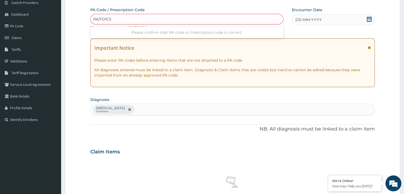
type input "PA/FD1C5C"
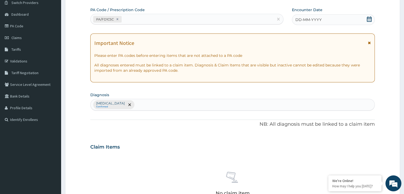
click at [370, 20] on icon at bounding box center [369, 18] width 5 height 5
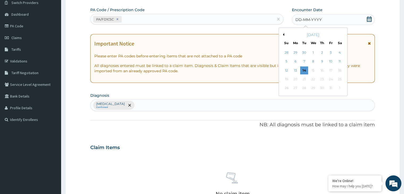
click at [283, 32] on div "October 2025" at bounding box center [313, 34] width 64 height 5
click at [284, 35] on button "Previous Month" at bounding box center [283, 34] width 3 height 3
click at [314, 78] on div "24" at bounding box center [314, 79] width 8 height 8
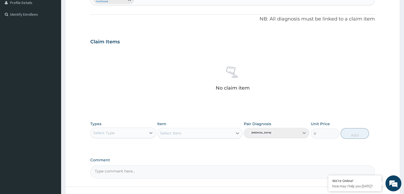
scroll to position [180, 0]
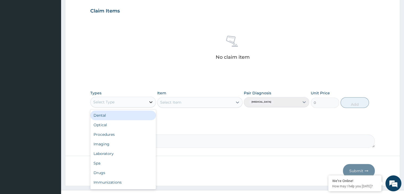
click at [152, 100] on icon at bounding box center [150, 101] width 5 height 5
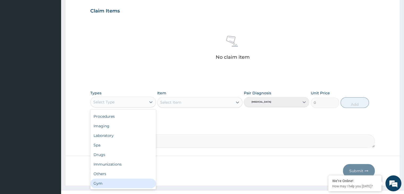
click at [122, 182] on div "Gym" at bounding box center [122, 184] width 65 height 10
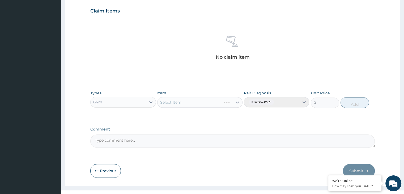
click at [238, 101] on div "Select Item" at bounding box center [199, 102] width 85 height 11
click at [238, 101] on icon at bounding box center [237, 102] width 5 height 5
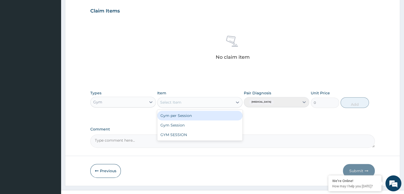
click at [238, 101] on icon at bounding box center [237, 102] width 5 height 5
click at [212, 114] on div "Gym per Session" at bounding box center [199, 116] width 85 height 10
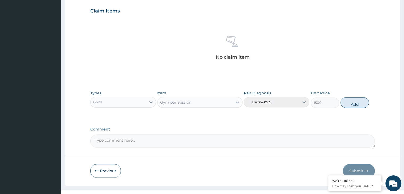
click at [352, 102] on button "Add" at bounding box center [355, 102] width 28 height 11
type input "0"
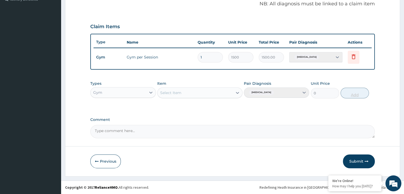
scroll to position [163, 0]
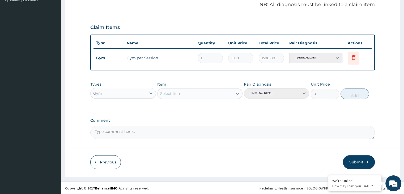
click at [360, 160] on button "Submit" at bounding box center [359, 162] width 32 height 14
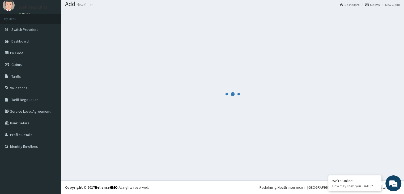
scroll to position [16, 0]
click at [360, 160] on div at bounding box center [232, 94] width 335 height 165
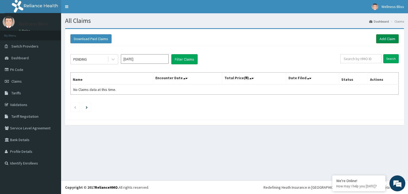
click at [388, 36] on link "Add Claim" at bounding box center [388, 38] width 23 height 9
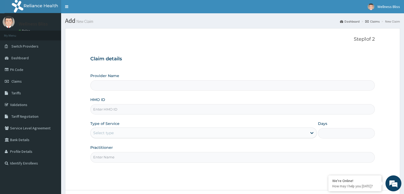
type input "WELLNESS BLISS GYM"
type input "1"
click at [208, 111] on input "HMO ID" at bounding box center [232, 109] width 285 height 10
type input "ISW/10056/A"
click at [147, 161] on input "Practitioner" at bounding box center [232, 157] width 285 height 10
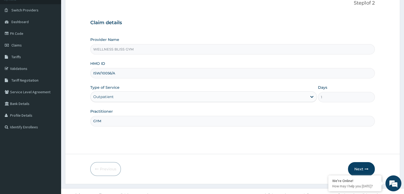
scroll to position [44, 0]
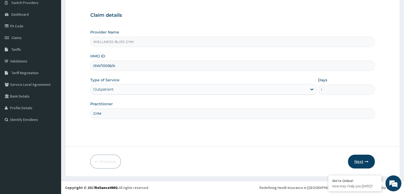
type input "GYM"
click at [358, 160] on button "Next" at bounding box center [361, 162] width 27 height 14
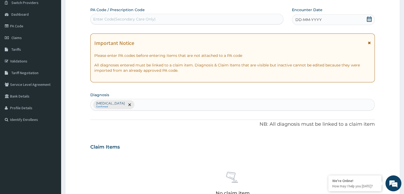
click at [128, 18] on div "Enter Code(Secondary Care Only)" at bounding box center [124, 18] width 62 height 5
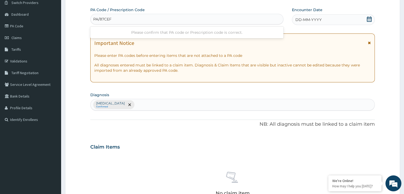
type input "PA/87CEFC"
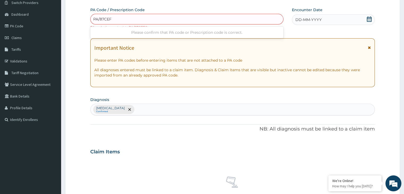
type input "PA/87CEFE"
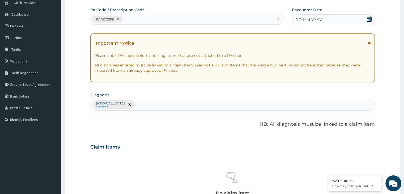
click at [371, 19] on icon at bounding box center [369, 18] width 5 height 5
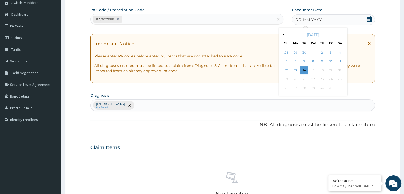
click at [283, 34] on button "Previous Month" at bounding box center [283, 34] width 3 height 3
click at [312, 79] on div "24" at bounding box center [314, 79] width 8 height 8
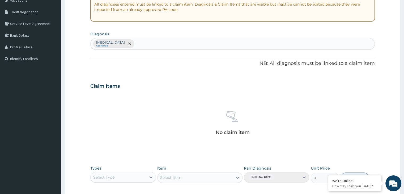
scroll to position [189, 0]
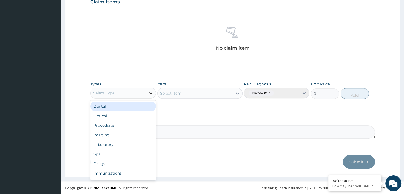
click at [151, 94] on icon at bounding box center [150, 92] width 5 height 5
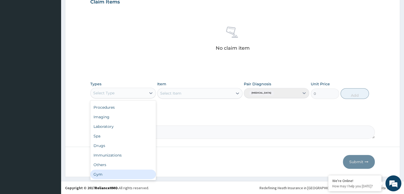
click at [112, 174] on div "Gym" at bounding box center [122, 175] width 65 height 10
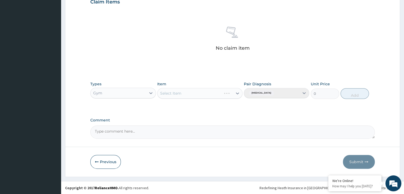
click at [234, 91] on div "Select Item" at bounding box center [199, 93] width 85 height 11
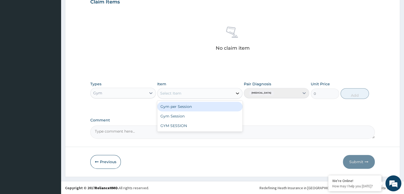
click at [239, 93] on icon at bounding box center [237, 93] width 5 height 5
click at [218, 107] on div "Gym per Session" at bounding box center [199, 107] width 85 height 10
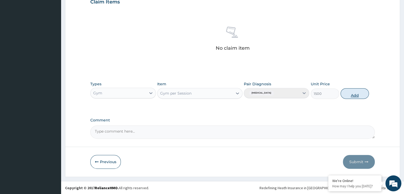
click at [362, 92] on button "Add" at bounding box center [355, 93] width 28 height 11
type input "0"
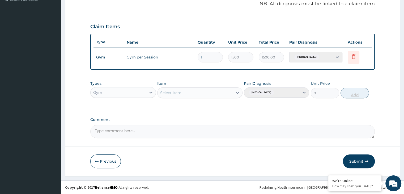
scroll to position [163, 0]
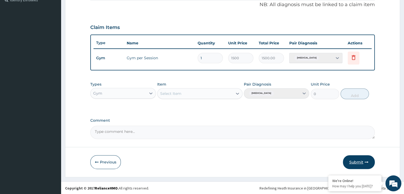
click at [356, 162] on button "Submit" at bounding box center [359, 162] width 32 height 14
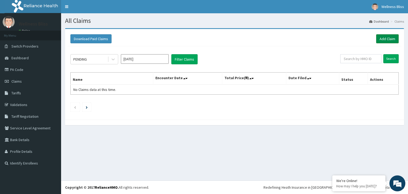
click at [391, 40] on link "Add Claim" at bounding box center [388, 38] width 23 height 9
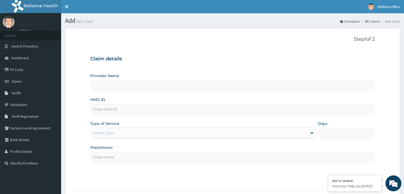
type input "WELLNESS BLISS GYM"
type input "1"
click at [144, 111] on input "HMO ID" at bounding box center [232, 109] width 285 height 10
type input "SLB/10616/A"
click at [111, 154] on input "Practitioner" at bounding box center [232, 157] width 285 height 10
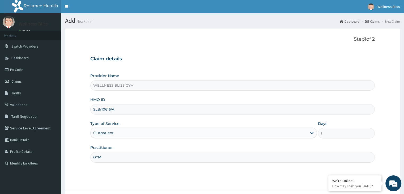
scroll to position [44, 0]
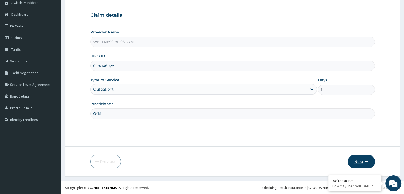
type input "GYM"
click at [356, 162] on button "Next" at bounding box center [361, 162] width 27 height 14
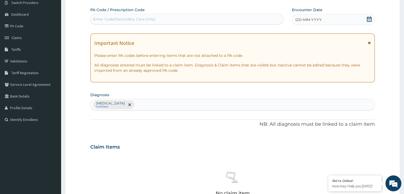
click at [356, 162] on div "No claim item" at bounding box center [232, 184] width 285 height 61
click at [206, 20] on div "Enter Code(Secondary Care Only)" at bounding box center [187, 19] width 193 height 9
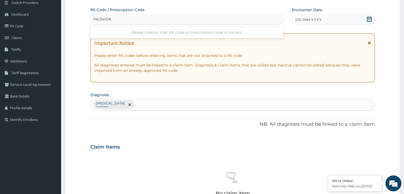
type input "PA/341D85"
click at [369, 20] on icon at bounding box center [369, 18] width 5 height 5
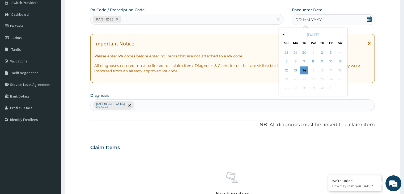
click at [283, 34] on button "Previous Month" at bounding box center [283, 34] width 3 height 3
click at [321, 79] on div "25" at bounding box center [322, 79] width 8 height 8
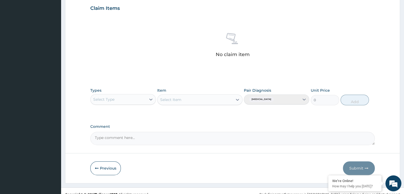
scroll to position [189, 0]
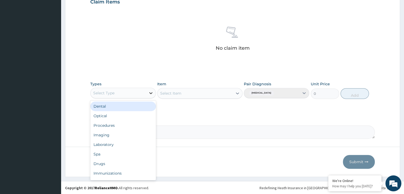
click at [149, 91] on icon at bounding box center [150, 92] width 5 height 5
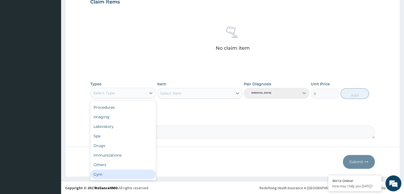
click at [107, 173] on div "Gym" at bounding box center [122, 175] width 65 height 10
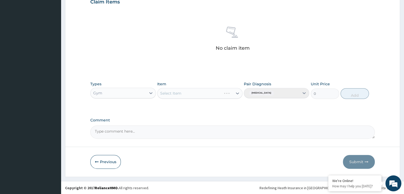
click at [225, 93] on div "Select Item" at bounding box center [199, 93] width 85 height 11
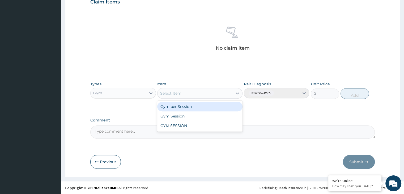
click at [236, 93] on icon at bounding box center [237, 93] width 5 height 5
click at [226, 103] on div "Gym per Session" at bounding box center [199, 107] width 85 height 10
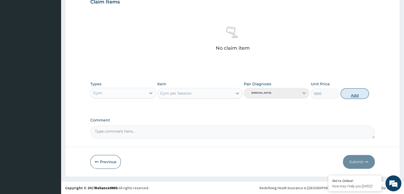
click at [357, 93] on button "Add" at bounding box center [355, 93] width 28 height 11
type input "0"
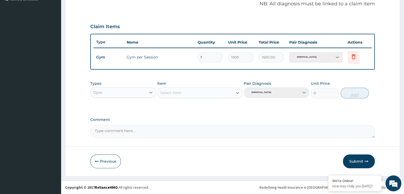
scroll to position [163, 0]
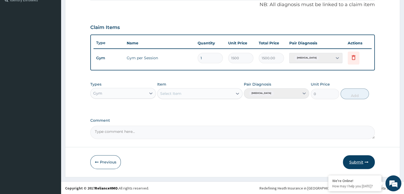
click at [354, 159] on button "Submit" at bounding box center [359, 162] width 32 height 14
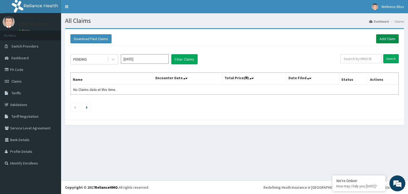
click at [386, 41] on link "Add Claim" at bounding box center [388, 38] width 23 height 9
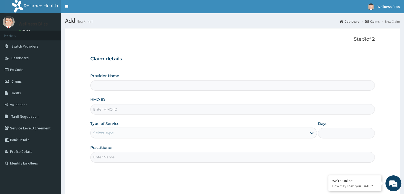
type input "WELLNESS BLISS GYM"
type input "1"
click at [250, 111] on input "HMO ID" at bounding box center [232, 109] width 285 height 10
type input "GTB/10252/A"
click at [210, 157] on input "Practitioner" at bounding box center [232, 157] width 285 height 10
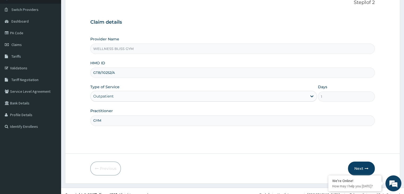
scroll to position [37, 0]
type input "GYM"
click at [362, 166] on button "Next" at bounding box center [361, 168] width 27 height 14
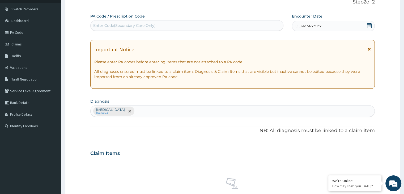
click at [104, 27] on div "Enter Code(Secondary Care Only)" at bounding box center [124, 25] width 62 height 5
type input "PA/EFCC59"
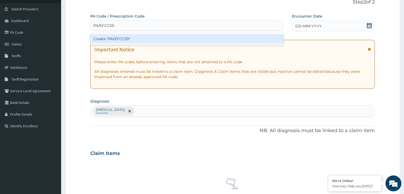
click at [122, 37] on div "Create "PA/EFCC59"" at bounding box center [186, 39] width 193 height 10
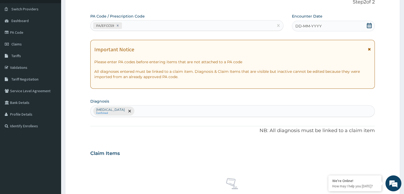
click at [370, 25] on icon at bounding box center [369, 25] width 5 height 5
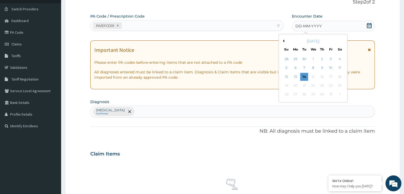
click at [283, 41] on button "Previous Month" at bounding box center [283, 41] width 3 height 3
click at [320, 86] on div "25" at bounding box center [322, 86] width 8 height 8
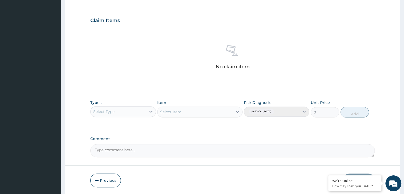
scroll to position [189, 0]
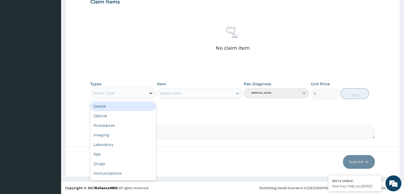
click at [151, 91] on icon at bounding box center [150, 92] width 5 height 5
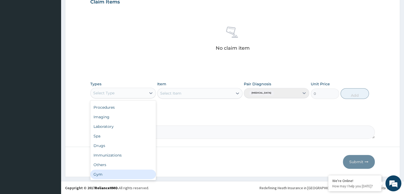
click at [109, 175] on div "Gym" at bounding box center [122, 175] width 65 height 10
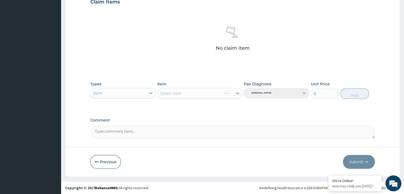
click at [239, 93] on div "Select Item" at bounding box center [199, 93] width 85 height 11
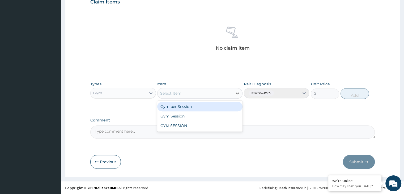
click at [236, 93] on icon at bounding box center [237, 93] width 5 height 5
click at [209, 107] on div "Gym per Session" at bounding box center [199, 107] width 85 height 10
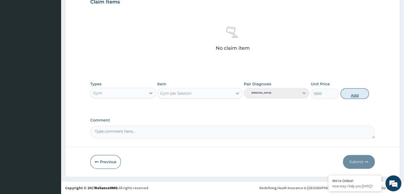
click at [357, 93] on button "Add" at bounding box center [355, 93] width 28 height 11
type input "0"
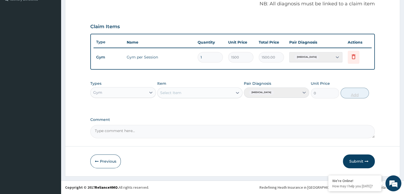
scroll to position [163, 0]
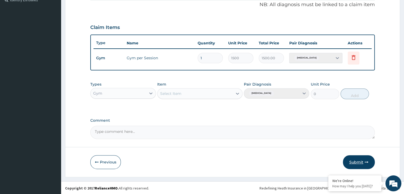
click at [353, 161] on button "Submit" at bounding box center [359, 162] width 32 height 14
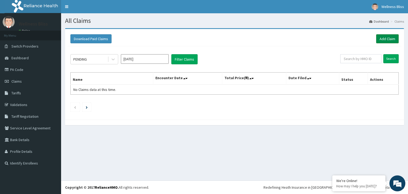
click at [381, 41] on link "Add Claim" at bounding box center [388, 38] width 23 height 9
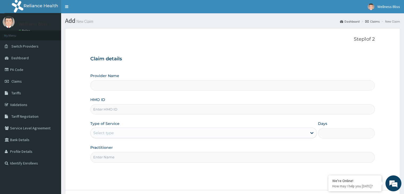
click at [182, 110] on input "HMO ID" at bounding box center [232, 109] width 285 height 10
type input "L"
type input "WELLNESS BLISS GYM"
type input "1"
type input "LPD/10084/A"
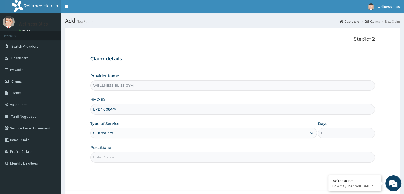
click at [140, 160] on input "Practitioner" at bounding box center [232, 157] width 285 height 10
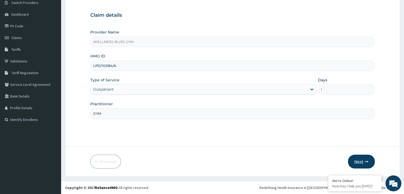
type input "GYM"
click at [369, 163] on button "Next" at bounding box center [361, 162] width 27 height 14
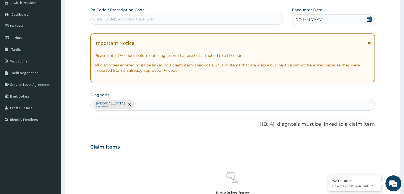
click at [265, 17] on div "Enter Code(Secondary Care Only)" at bounding box center [187, 19] width 193 height 9
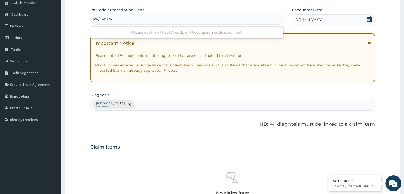
type input "PA/DA974A"
click at [370, 21] on icon at bounding box center [369, 18] width 5 height 5
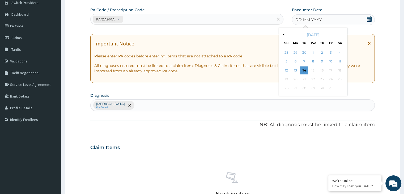
click at [283, 35] on button "Previous Month" at bounding box center [283, 34] width 3 height 3
click at [324, 79] on div "25" at bounding box center [322, 79] width 8 height 8
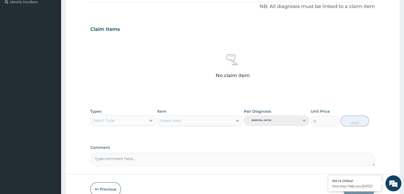
scroll to position [189, 0]
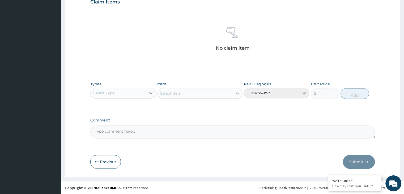
click at [141, 91] on div "Select Type" at bounding box center [118, 93] width 55 height 9
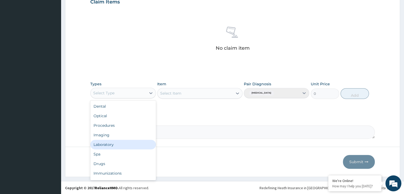
scroll to position [18, 0]
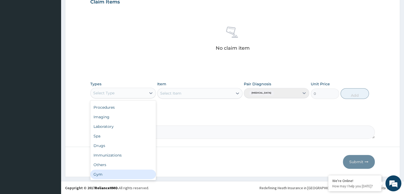
click at [121, 172] on div "Gym" at bounding box center [122, 175] width 65 height 10
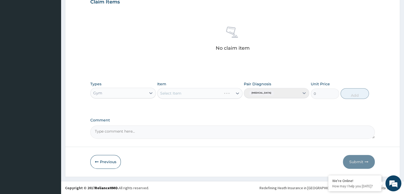
click at [226, 96] on div "Select Item" at bounding box center [199, 93] width 85 height 11
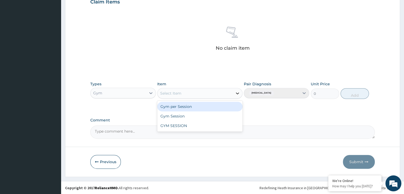
click at [236, 94] on icon at bounding box center [237, 93] width 5 height 5
click at [215, 109] on div "Gym per Session" at bounding box center [199, 107] width 85 height 10
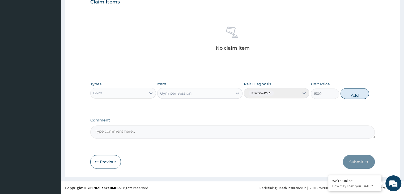
click at [349, 96] on button "Add" at bounding box center [355, 93] width 28 height 11
type input "0"
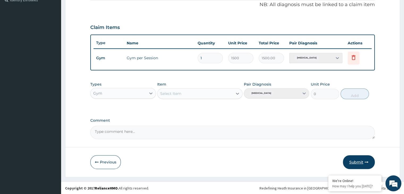
click at [354, 160] on button "Submit" at bounding box center [359, 162] width 32 height 14
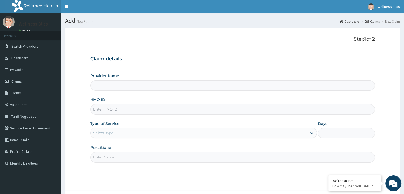
scroll to position [44, 0]
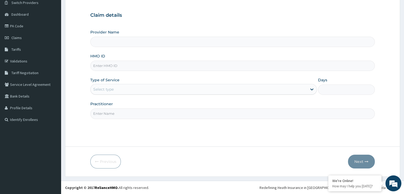
type input "WELLNESS BLISS GYM"
type input "1"
click at [111, 118] on input "Practitioner" at bounding box center [232, 113] width 285 height 10
click at [15, 39] on span "Claims" at bounding box center [16, 37] width 10 height 5
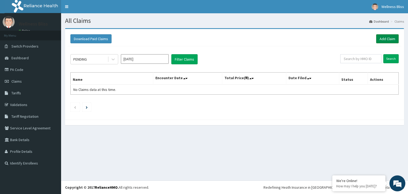
click at [390, 37] on link "Add Claim" at bounding box center [388, 38] width 23 height 9
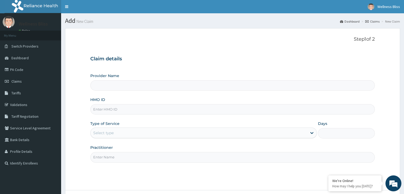
click at [108, 112] on input "HMO ID" at bounding box center [232, 109] width 285 height 10
type input "k"
type input "WELLNESS BLISS GYM"
type input "1"
type input "k"
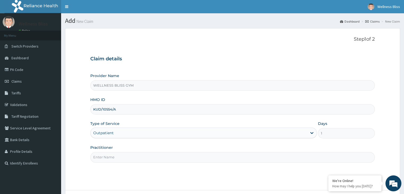
type input "KUD/10554/A"
click at [110, 160] on input "Practitioner" at bounding box center [232, 157] width 285 height 10
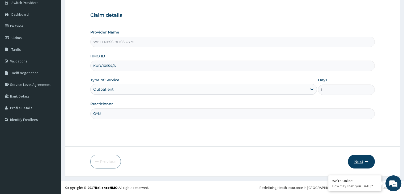
type input "GYM"
click at [359, 162] on button "Next" at bounding box center [361, 162] width 27 height 14
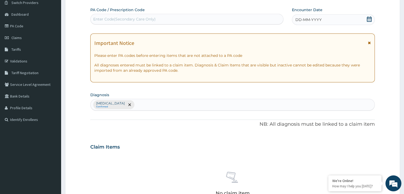
click at [158, 17] on div "Enter Code(Secondary Care Only)" at bounding box center [187, 19] width 193 height 9
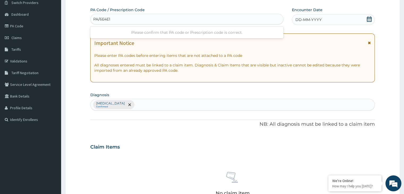
type input "PA/6E4E12"
click at [371, 20] on icon at bounding box center [369, 18] width 5 height 5
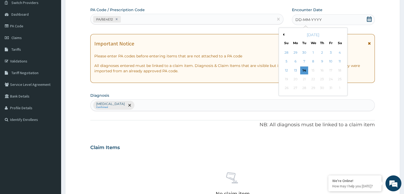
click at [286, 33] on div "October 2025" at bounding box center [313, 34] width 64 height 5
click at [283, 34] on button "Previous Month" at bounding box center [283, 34] width 3 height 3
click at [331, 78] on div "26" at bounding box center [331, 79] width 8 height 8
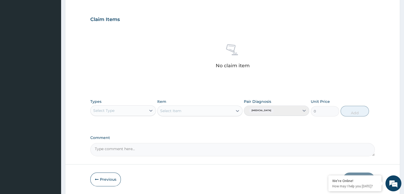
scroll to position [189, 0]
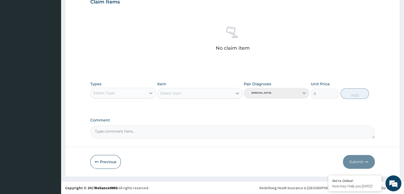
click at [149, 94] on icon at bounding box center [150, 92] width 5 height 5
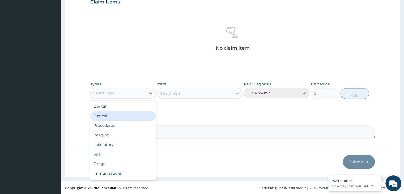
scroll to position [18, 0]
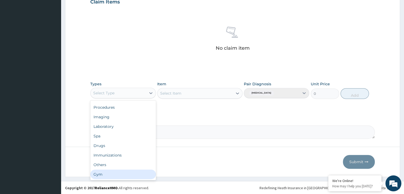
click at [142, 175] on div "Gym" at bounding box center [122, 175] width 65 height 10
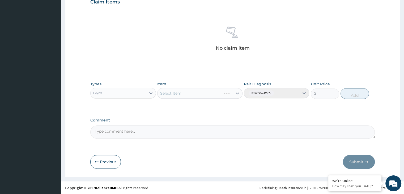
click at [239, 94] on div "Select Item" at bounding box center [199, 93] width 85 height 11
click at [237, 94] on div "Select Item" at bounding box center [199, 93] width 85 height 11
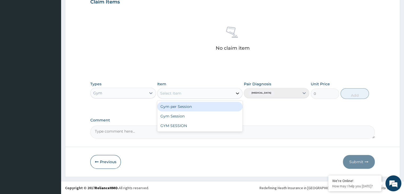
click at [236, 92] on icon at bounding box center [237, 93] width 5 height 5
click at [237, 107] on div "Gym per Session" at bounding box center [199, 107] width 85 height 10
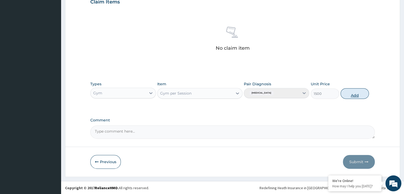
click at [353, 96] on button "Add" at bounding box center [355, 93] width 28 height 11
type input "0"
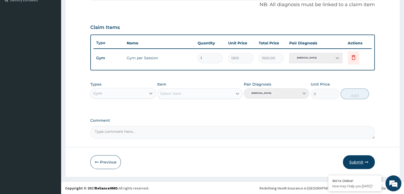
click at [360, 155] on button "Submit" at bounding box center [359, 162] width 32 height 14
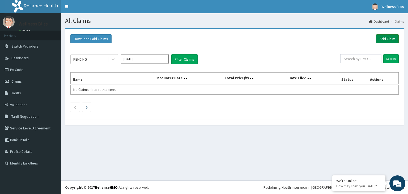
click at [385, 40] on link "Add Claim" at bounding box center [388, 38] width 23 height 9
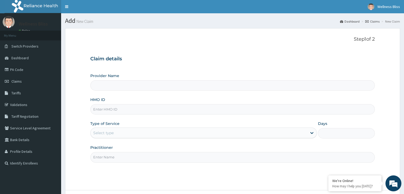
click at [104, 107] on input "HMO ID" at bounding box center [232, 109] width 285 height 10
type input "WPL"
type input "WELLNESS BLISS GYM"
type input "1"
type input "WPL/10064/A"
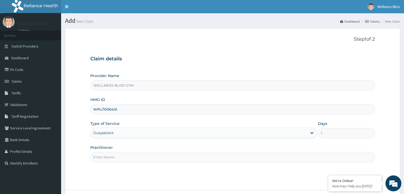
click at [112, 163] on div "Step 1 of 2 Claim details Provider Name WELLNESS BLISS GYM HMO ID WPL/10064/A T…" at bounding box center [232, 109] width 285 height 146
click at [110, 160] on input "Practitioner" at bounding box center [232, 157] width 285 height 10
click at [110, 157] on input "Practitioner" at bounding box center [232, 157] width 285 height 10
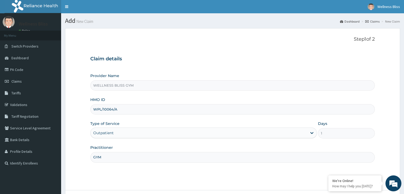
scroll to position [44, 0]
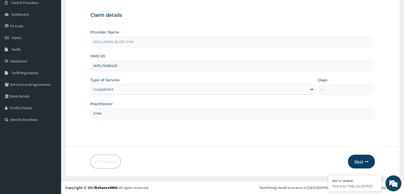
type input "GYM"
click at [359, 159] on button "Next" at bounding box center [361, 162] width 27 height 14
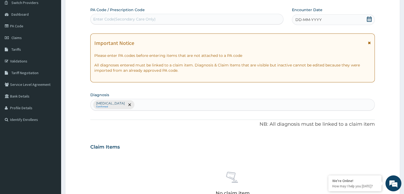
click at [138, 23] on div "Enter Code(Secondary Care Only)" at bounding box center [186, 19] width 193 height 11
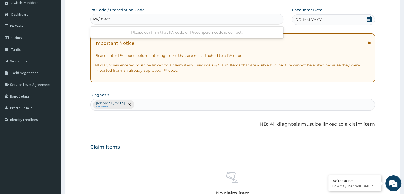
type input "PA/094098"
click at [371, 19] on icon at bounding box center [369, 18] width 5 height 5
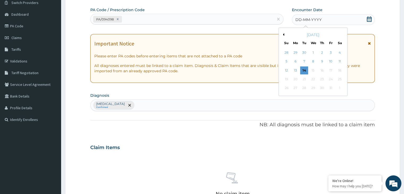
click at [283, 35] on button "Previous Month" at bounding box center [283, 34] width 3 height 3
click at [304, 89] on div "26" at bounding box center [304, 88] width 8 height 8
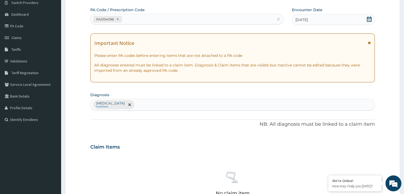
click at [303, 89] on div "PA Code / Prescription Code PA/094098 Encounter Date 26-08-2025 Important Notic…" at bounding box center [232, 145] width 285 height 277
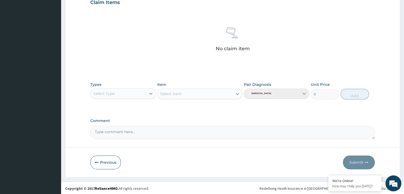
scroll to position [189, 0]
click at [151, 94] on icon at bounding box center [150, 92] width 5 height 5
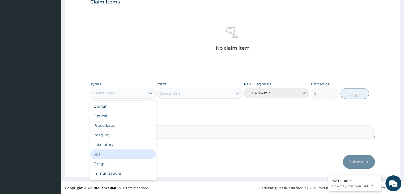
scroll to position [18, 0]
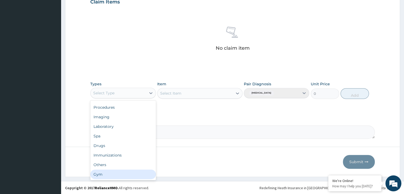
click at [122, 171] on div "Gym" at bounding box center [122, 175] width 65 height 10
click at [122, 171] on form "Step 2 of 2 PA Code / Prescription Code PA/094098 Encounter Date 26-08-2025 Imp…" at bounding box center [232, 7] width 335 height 337
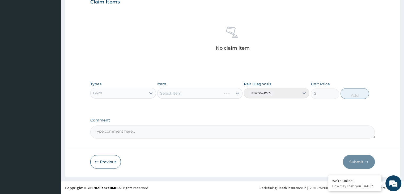
click at [122, 171] on form "Step 2 of 2 PA Code / Prescription Code PA/094098 Encounter Date 26-08-2025 Imp…" at bounding box center [232, 7] width 335 height 337
click at [235, 90] on div "Select Item" at bounding box center [199, 93] width 85 height 11
click at [237, 91] on icon at bounding box center [237, 93] width 5 height 5
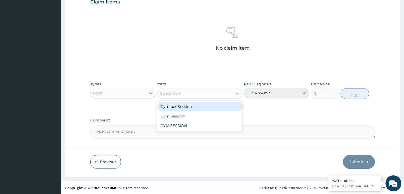
click at [227, 107] on div "Gym per Session" at bounding box center [199, 107] width 85 height 10
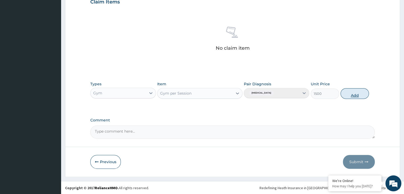
click at [361, 95] on button "Add" at bounding box center [355, 93] width 28 height 11
type input "0"
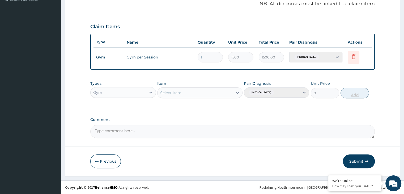
scroll to position [163, 0]
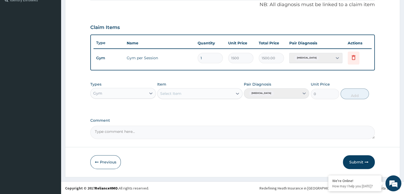
click at [369, 164] on button "Submit" at bounding box center [359, 162] width 32 height 14
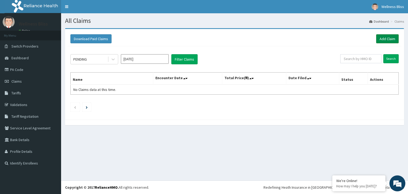
click at [384, 41] on link "Add Claim" at bounding box center [388, 38] width 23 height 9
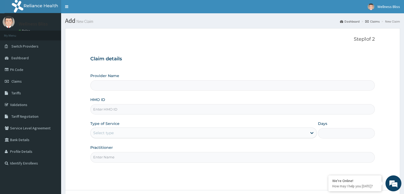
type input "WELLNESS BLISS GYM"
type input "1"
click at [104, 109] on input "HMO ID" at bounding box center [232, 109] width 285 height 10
type input "OAK/10017/A"
click at [127, 158] on input "Practitioner" at bounding box center [232, 157] width 285 height 10
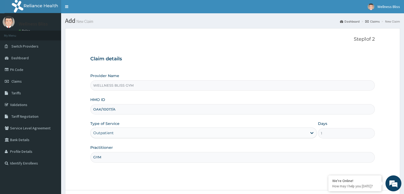
scroll to position [44, 0]
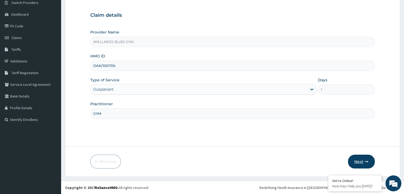
type input "GYM"
click at [357, 160] on button "Next" at bounding box center [361, 162] width 27 height 14
